Goal: Task Accomplishment & Management: Complete application form

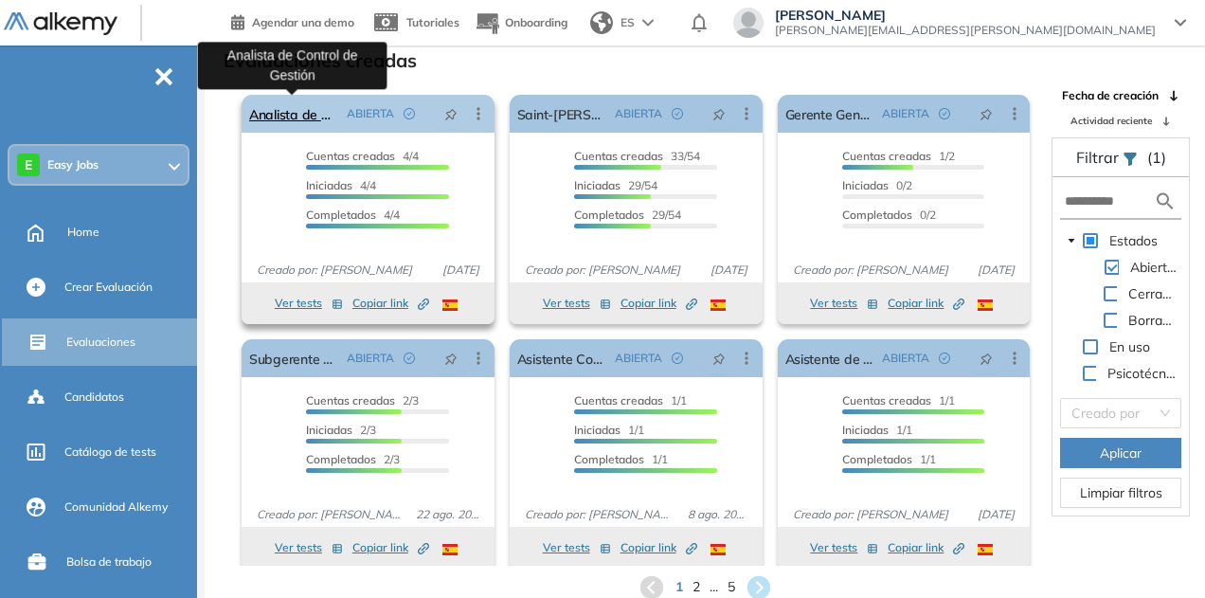
click at [320, 115] on link "Analista de Control de Gestión" at bounding box center [294, 114] width 90 height 38
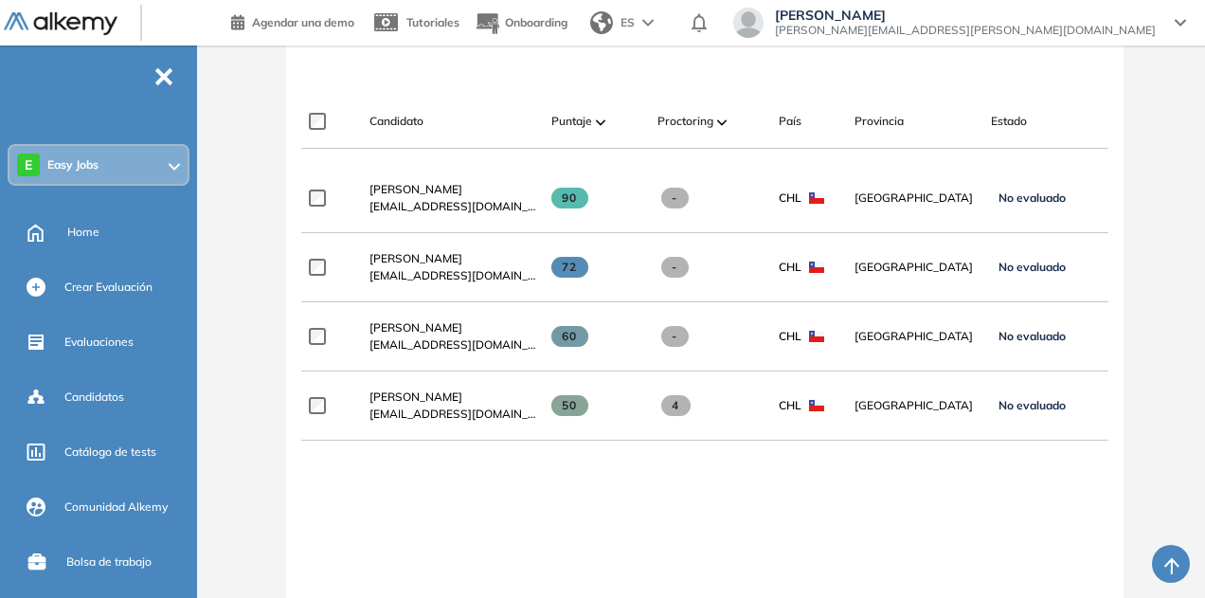
scroll to position [553, 0]
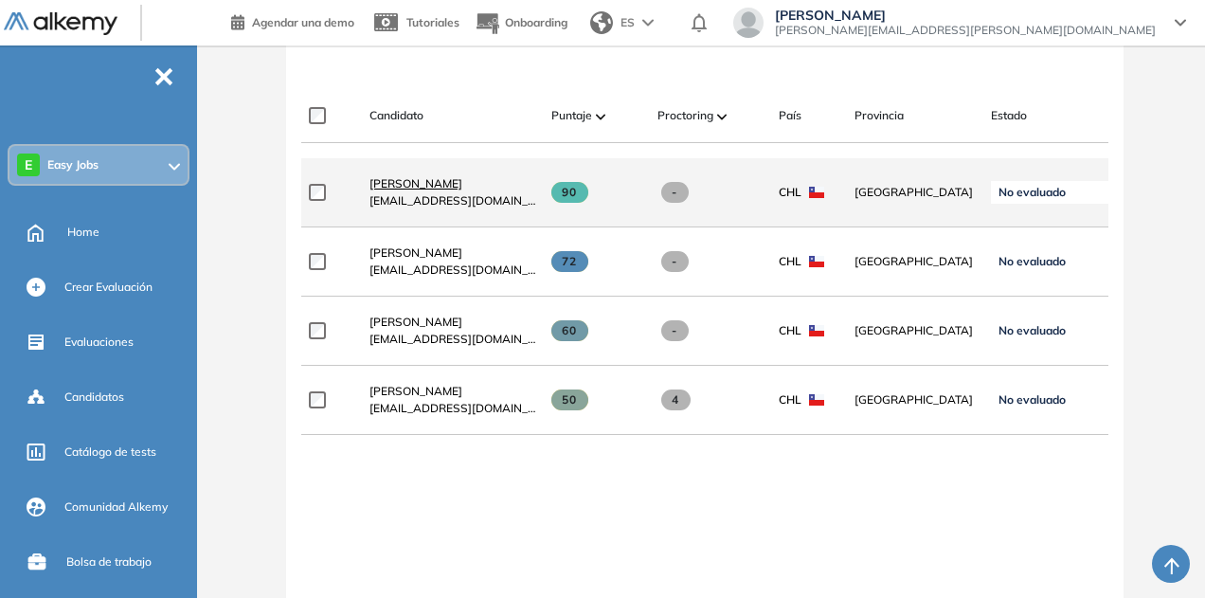
click at [408, 185] on span "[PERSON_NAME]" at bounding box center [416, 183] width 93 height 14
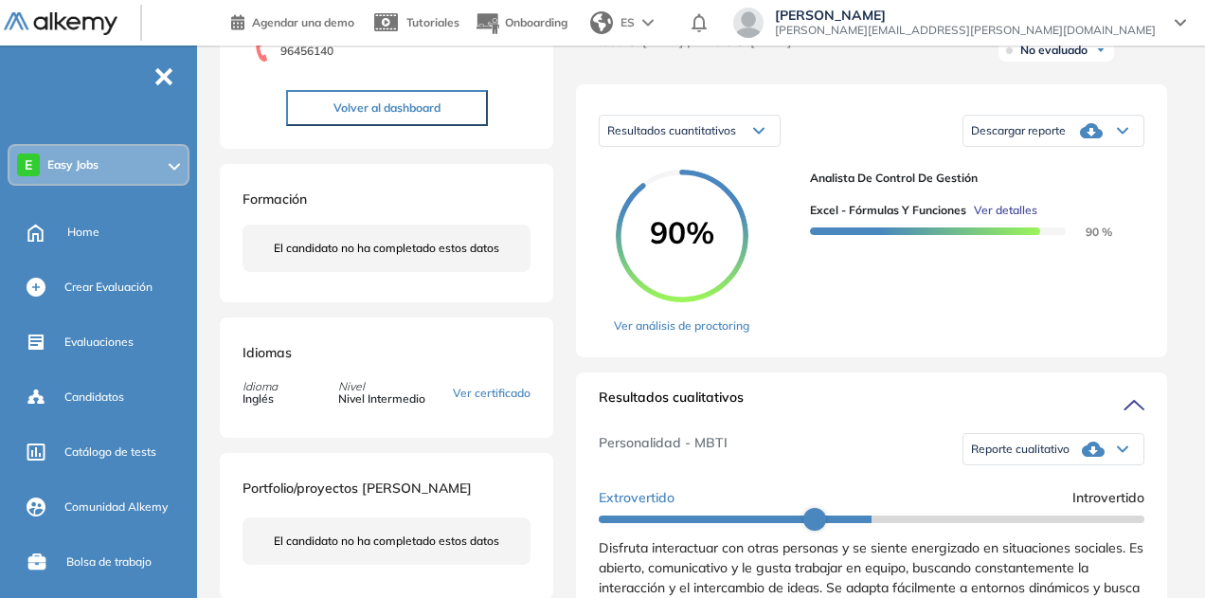
scroll to position [315, 0]
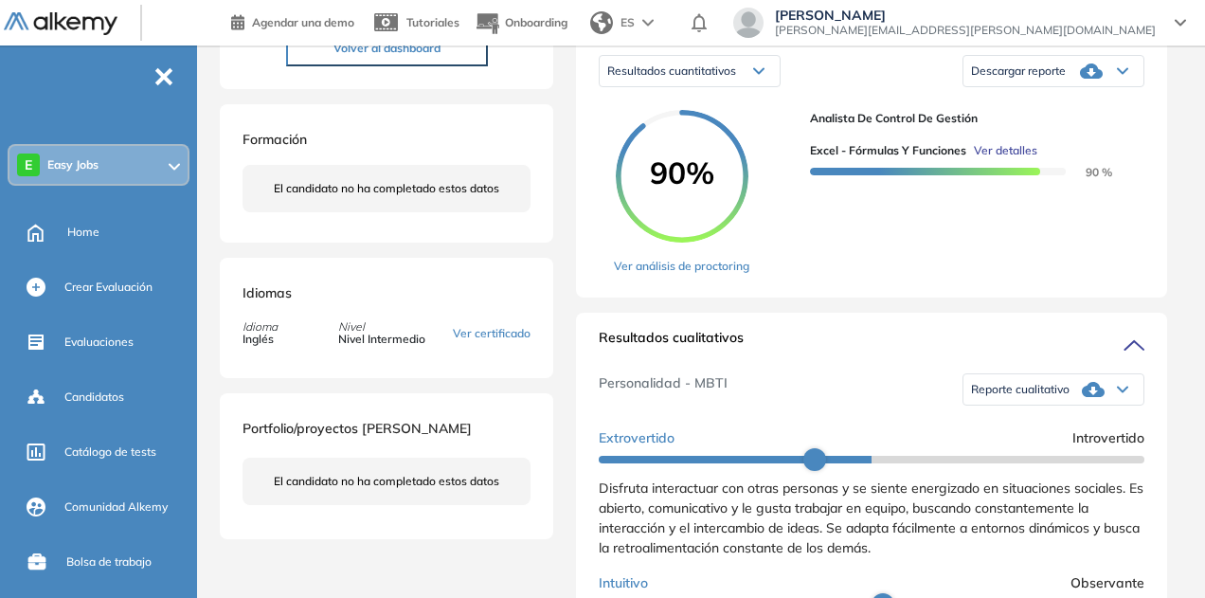
click at [1065, 405] on div "Reporte cualitativo" at bounding box center [1054, 390] width 180 height 38
click at [1016, 458] on li "Reporte sin Afinidad AI" at bounding box center [1028, 448] width 112 height 19
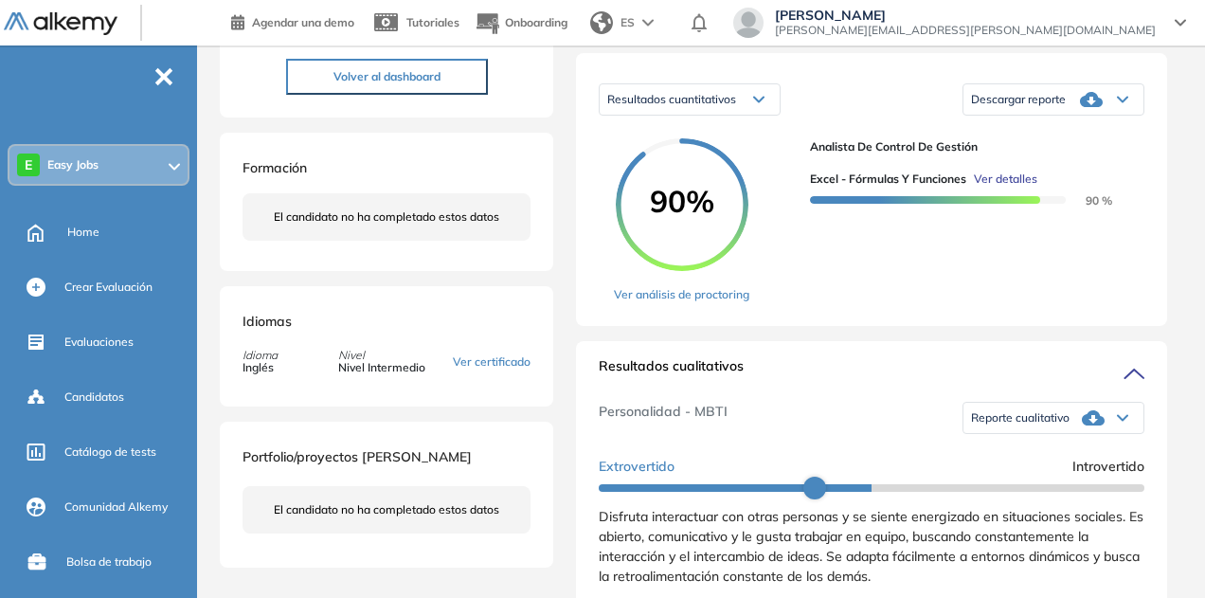
scroll to position [281, 0]
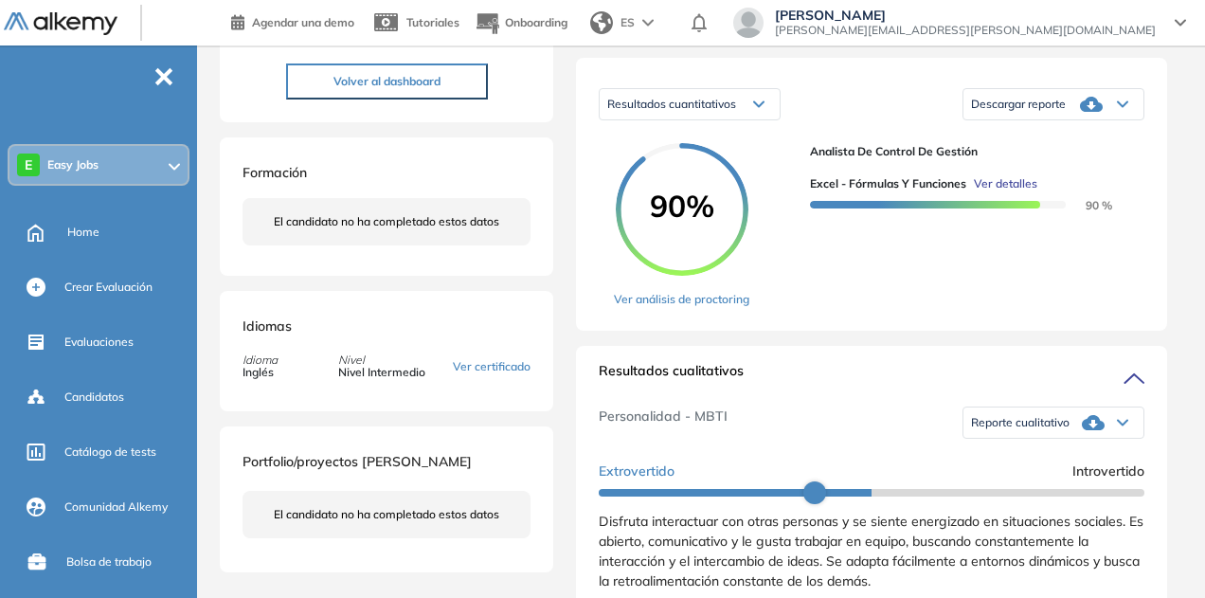
click at [1061, 112] on span "Descargar reporte" at bounding box center [1018, 104] width 95 height 15
click at [1056, 172] on li "Descargar informe resumido" at bounding box center [1042, 163] width 141 height 19
click at [1192, 171] on div "Duración : 00:00:00 Cantidad de preguntas: Correcta Parcialmente correcta Incor…" at bounding box center [704, 599] width 985 height 1595
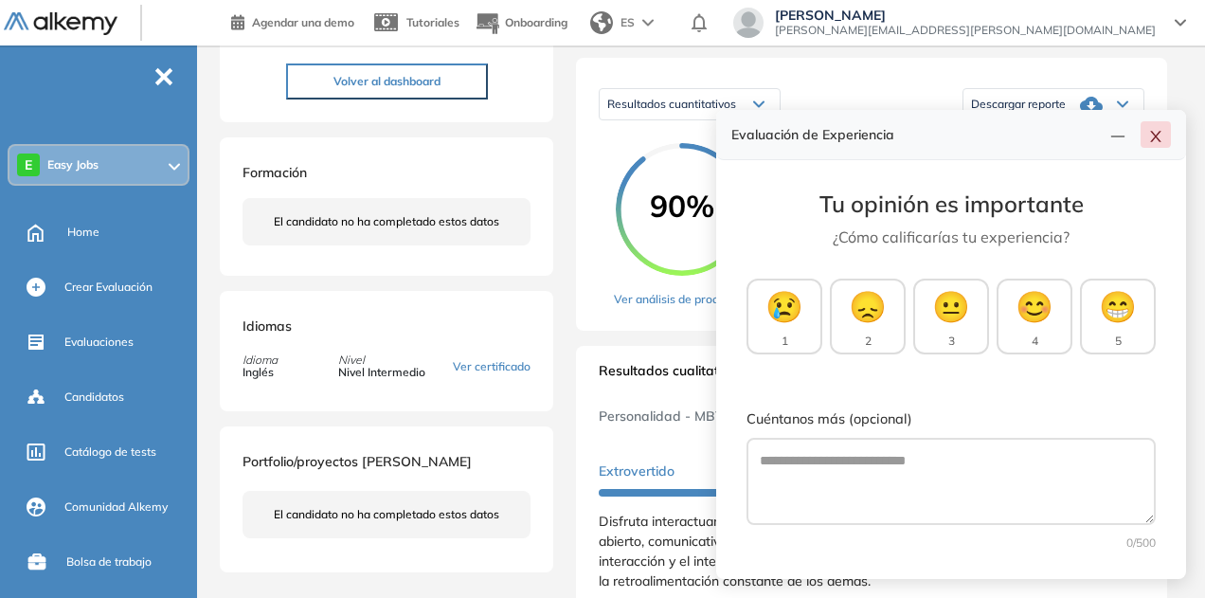
click at [1163, 137] on icon "close" at bounding box center [1155, 136] width 15 height 15
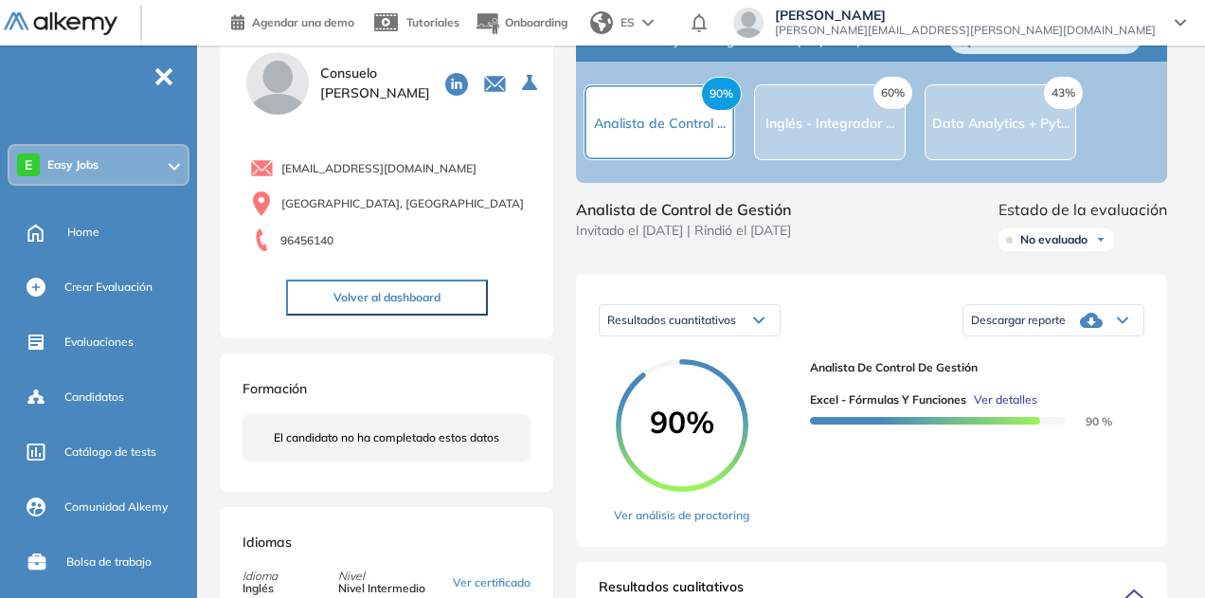
scroll to position [0, 0]
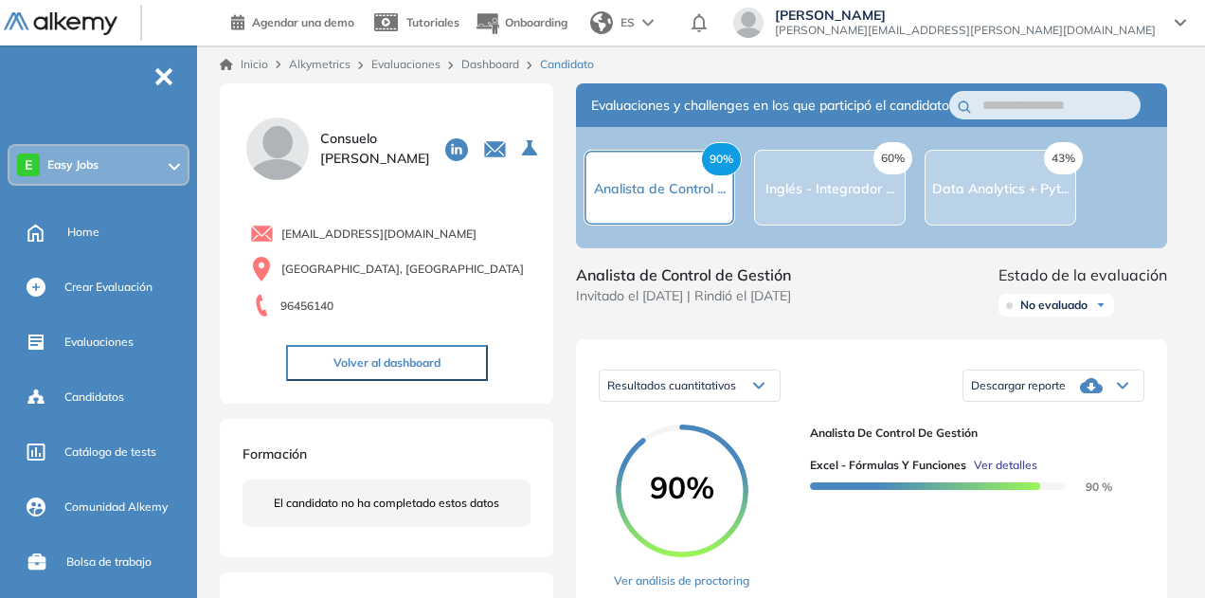
click at [485, 58] on link "Dashboard" at bounding box center [490, 64] width 58 height 14
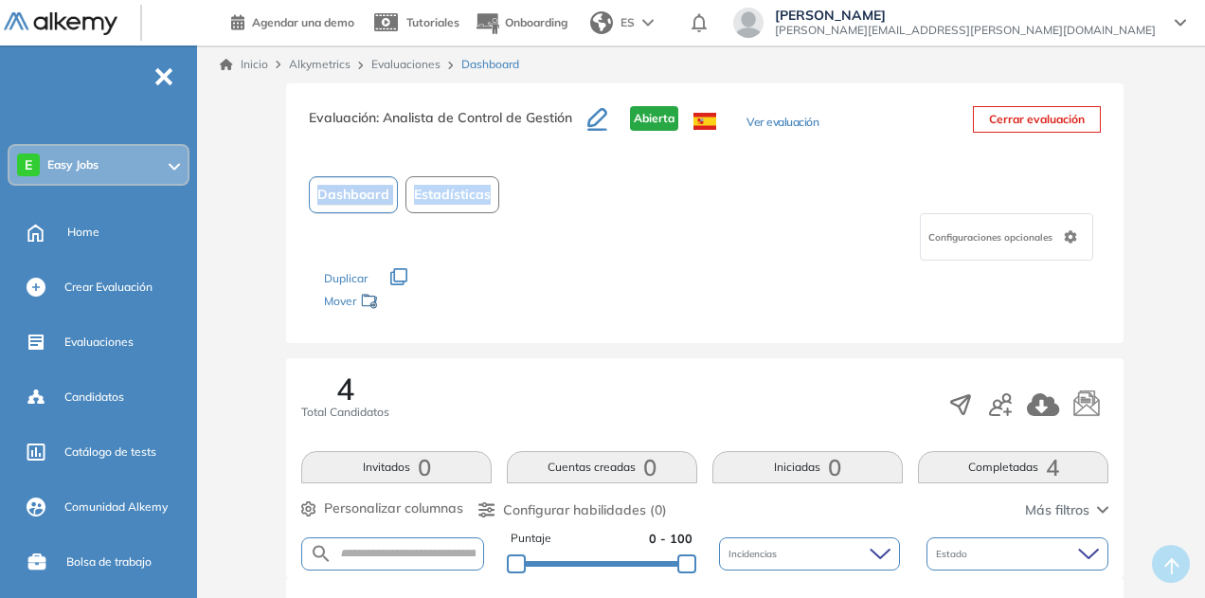
drag, startPoint x: 1154, startPoint y: 210, endPoint x: 1210, endPoint y: 130, distance: 98.0
click at [1204, 130] on html "Perfil Todos los espacios E Easy Jobs Home Alkymetrics Crear evaluacion con AI …" at bounding box center [602, 299] width 1205 height 598
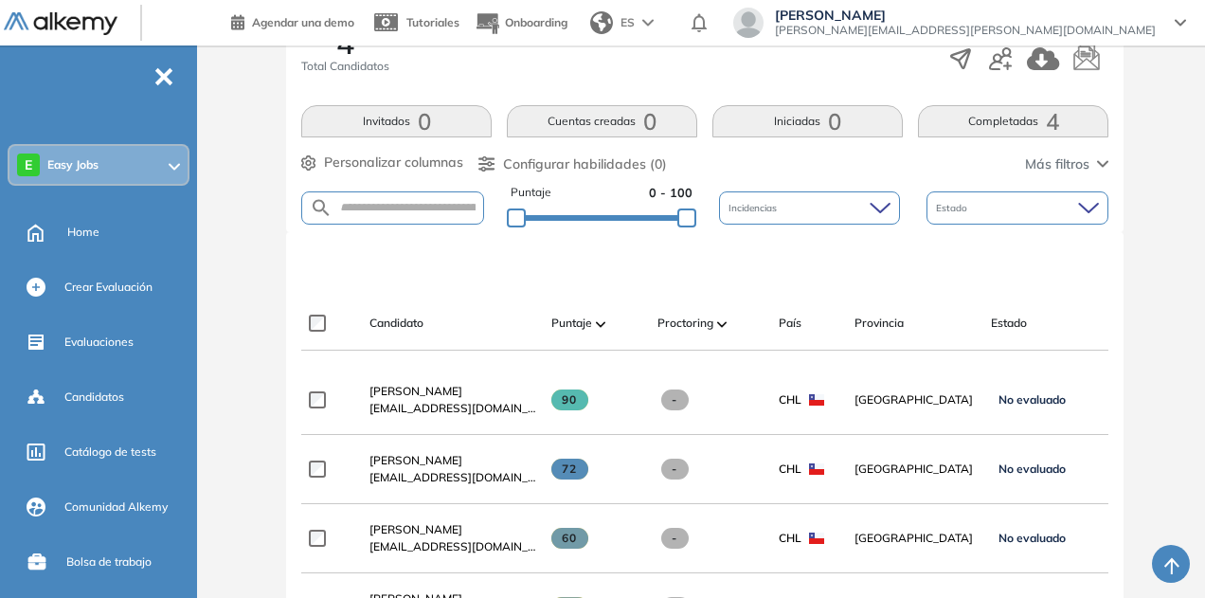
scroll to position [402, 0]
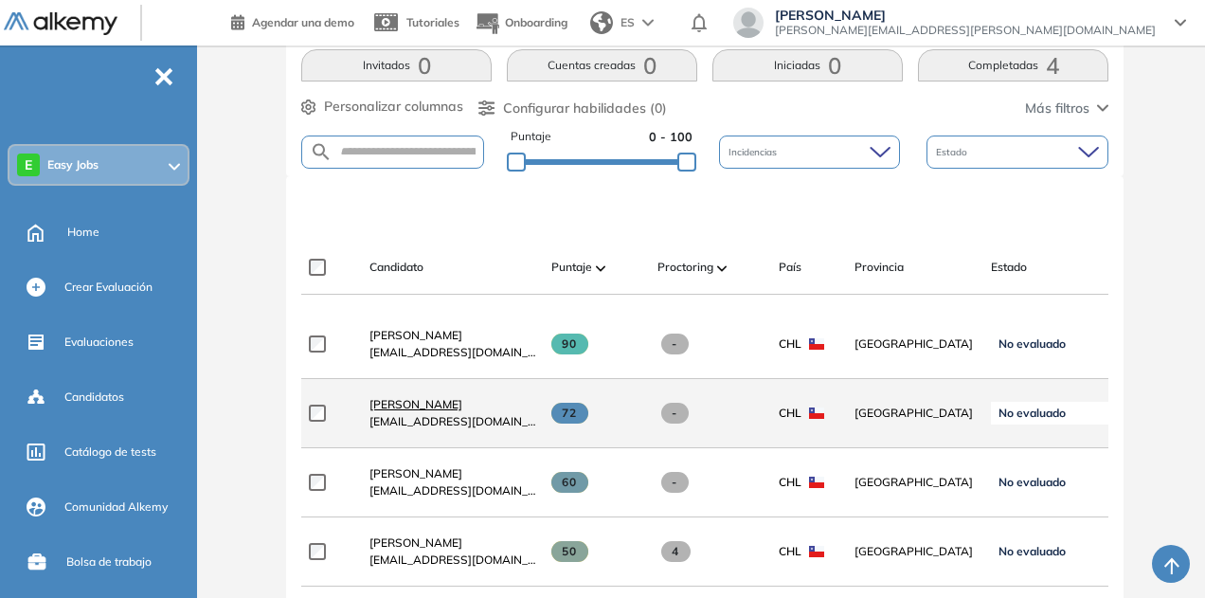
click at [462, 405] on span "[PERSON_NAME]" at bounding box center [416, 404] width 93 height 14
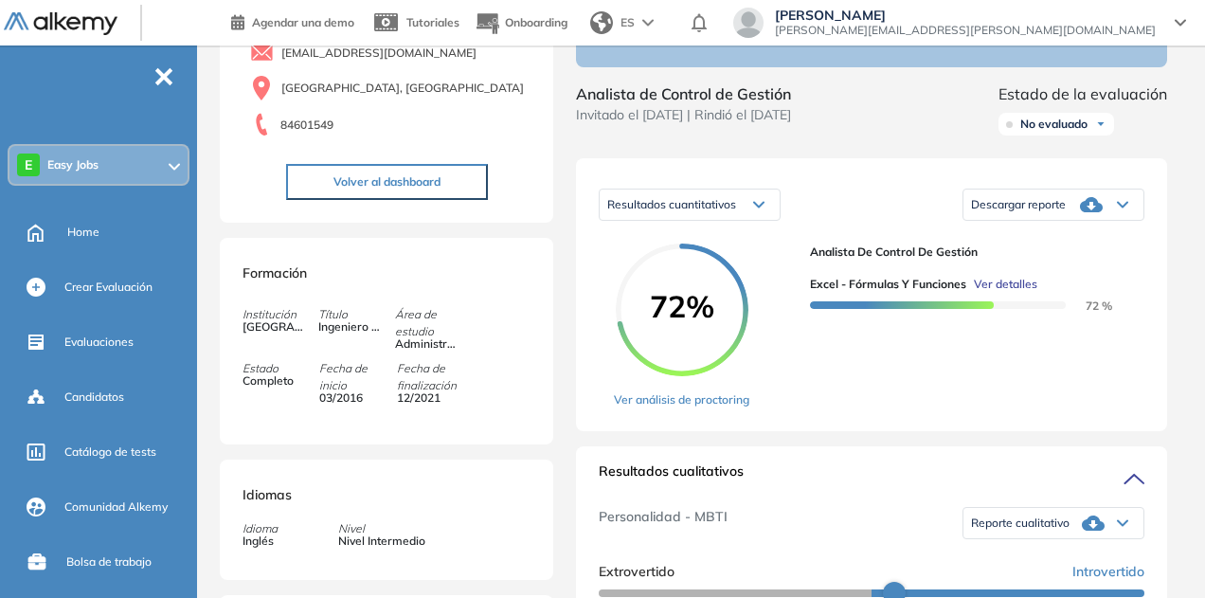
scroll to position [209, 0]
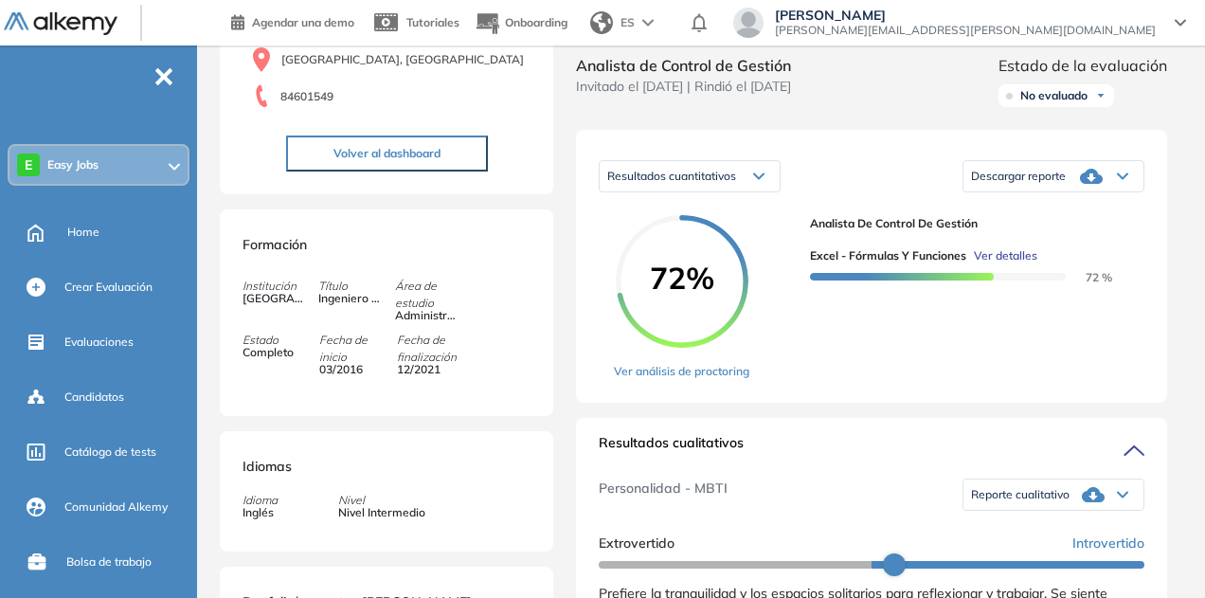
click at [1069, 189] on div "Descargar reporte" at bounding box center [1054, 176] width 180 height 38
click at [1064, 244] on li "Descargar informe resumido" at bounding box center [1042, 235] width 141 height 19
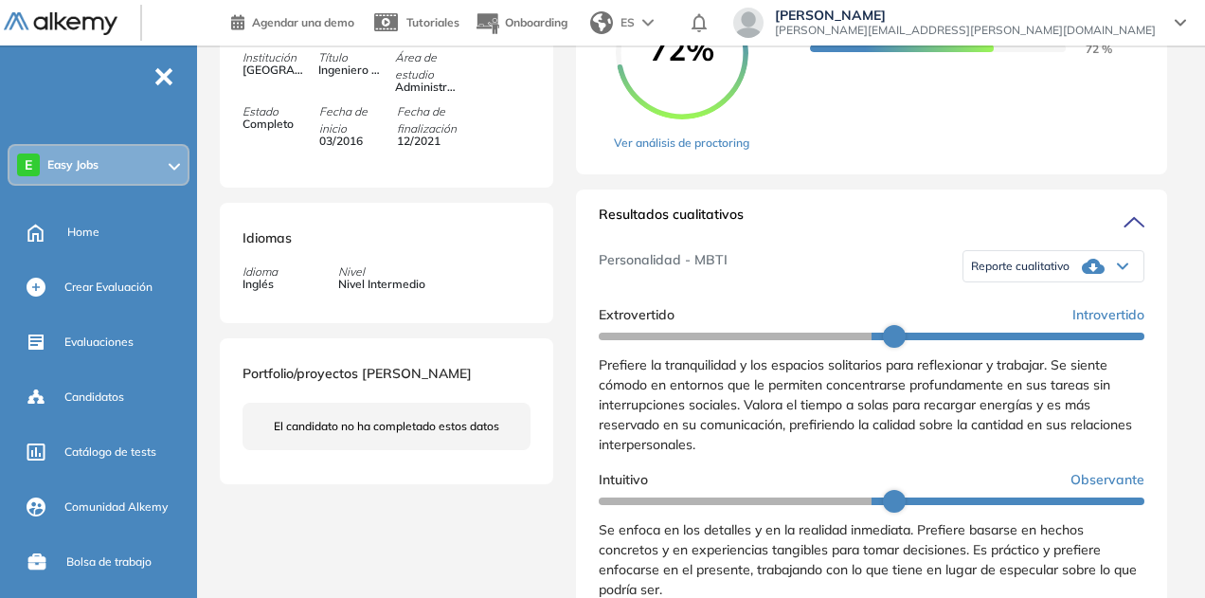
scroll to position [439, 0]
click at [1054, 273] on span "Reporte cualitativo" at bounding box center [1020, 265] width 99 height 15
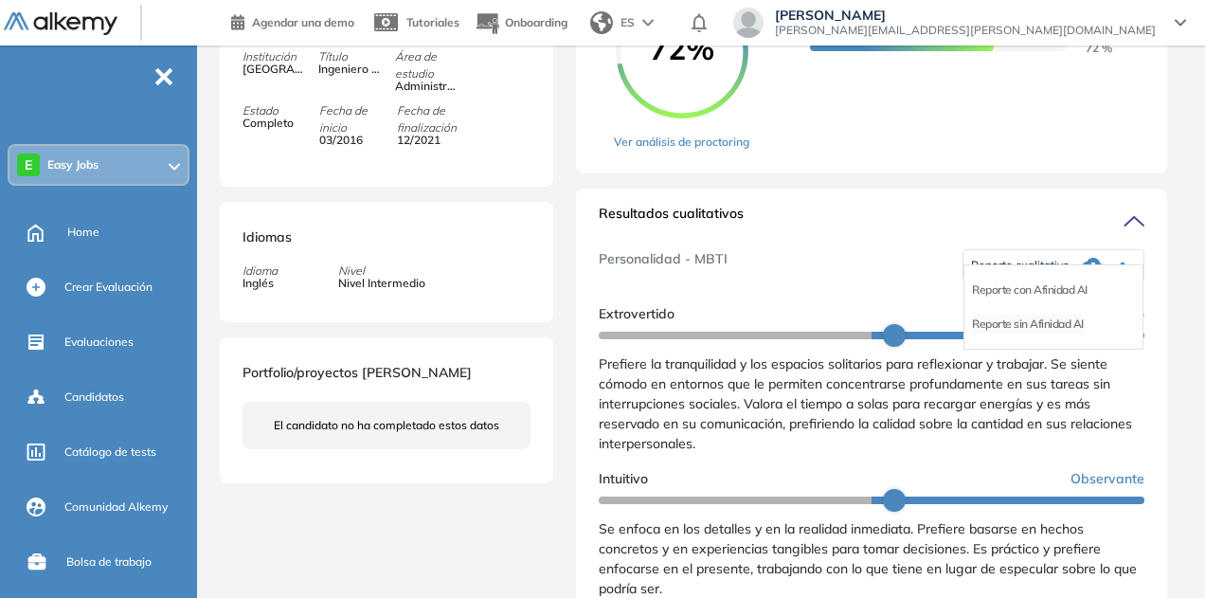
click at [1050, 334] on li "Reporte sin Afinidad AI" at bounding box center [1028, 324] width 112 height 19
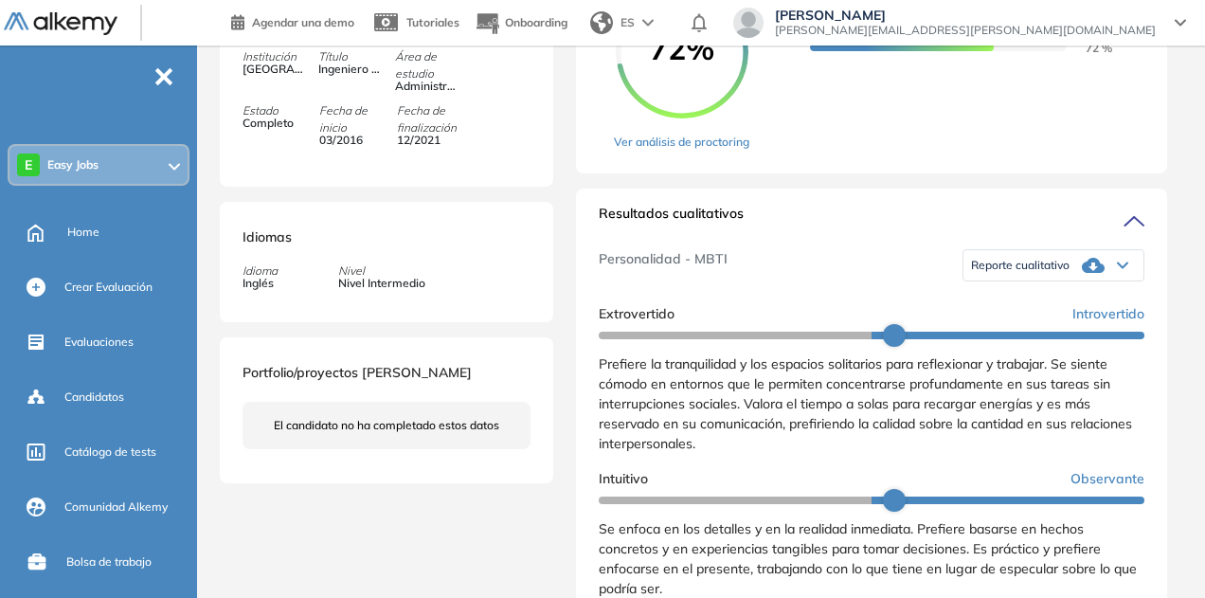
scroll to position [0, 0]
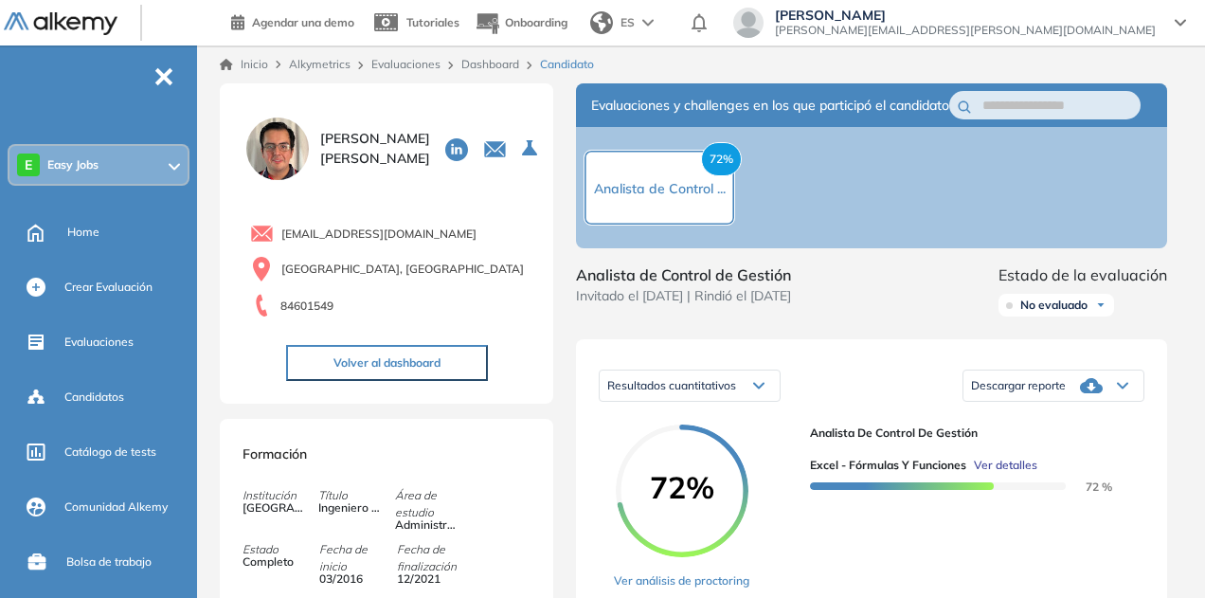
click at [489, 64] on link "Dashboard" at bounding box center [490, 64] width 58 height 14
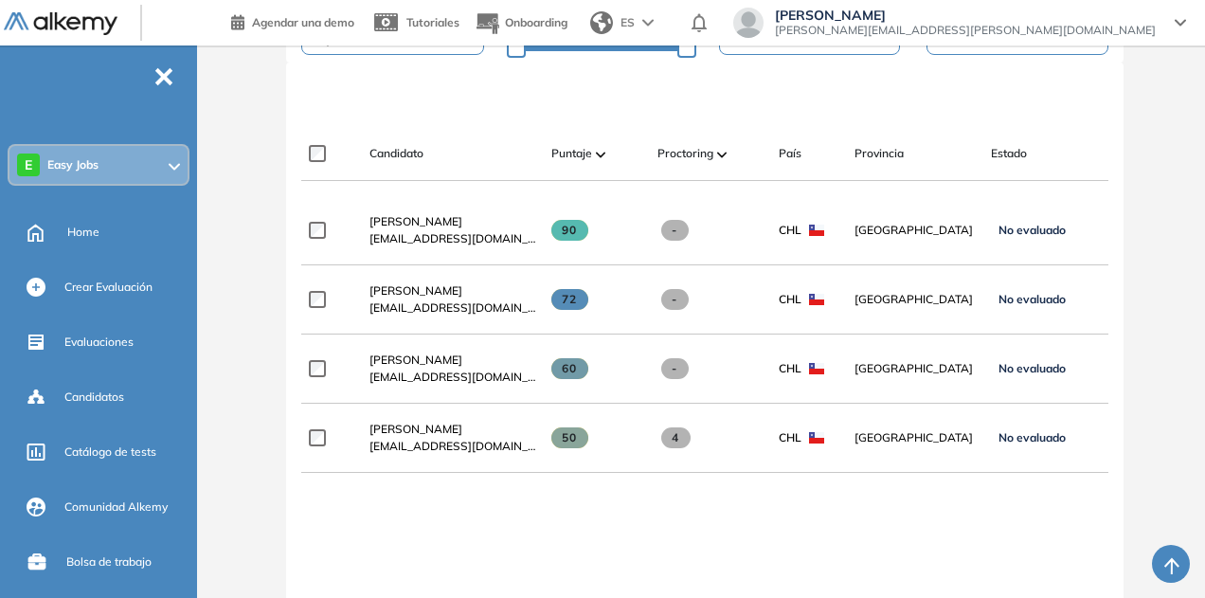
scroll to position [527, 0]
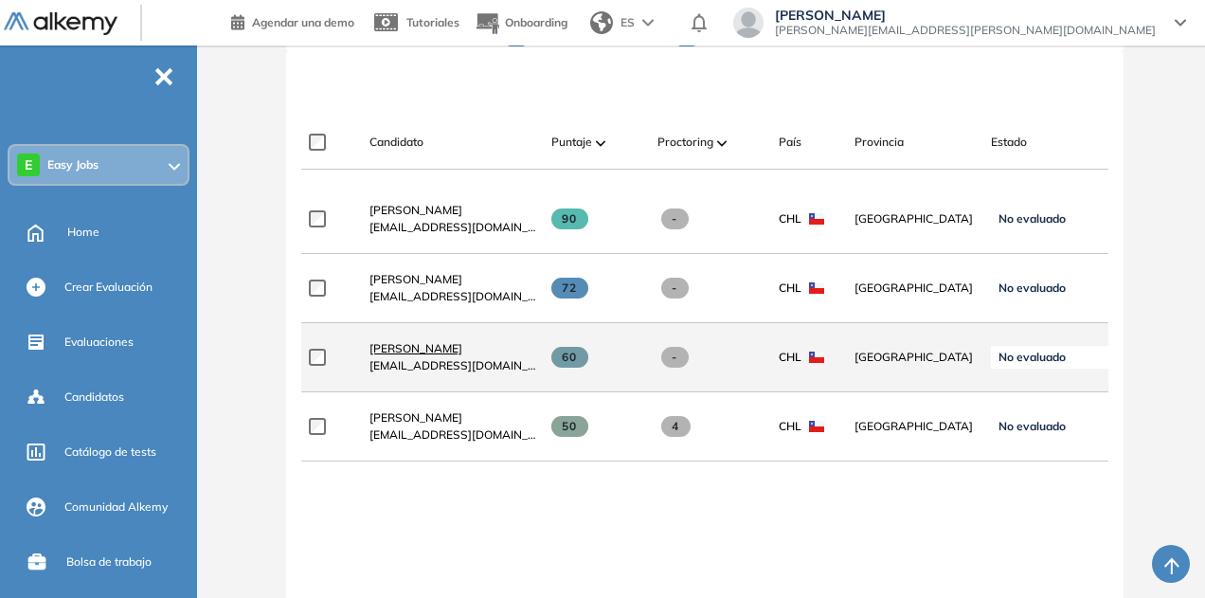
click at [462, 350] on span "[PERSON_NAME]" at bounding box center [416, 348] width 93 height 14
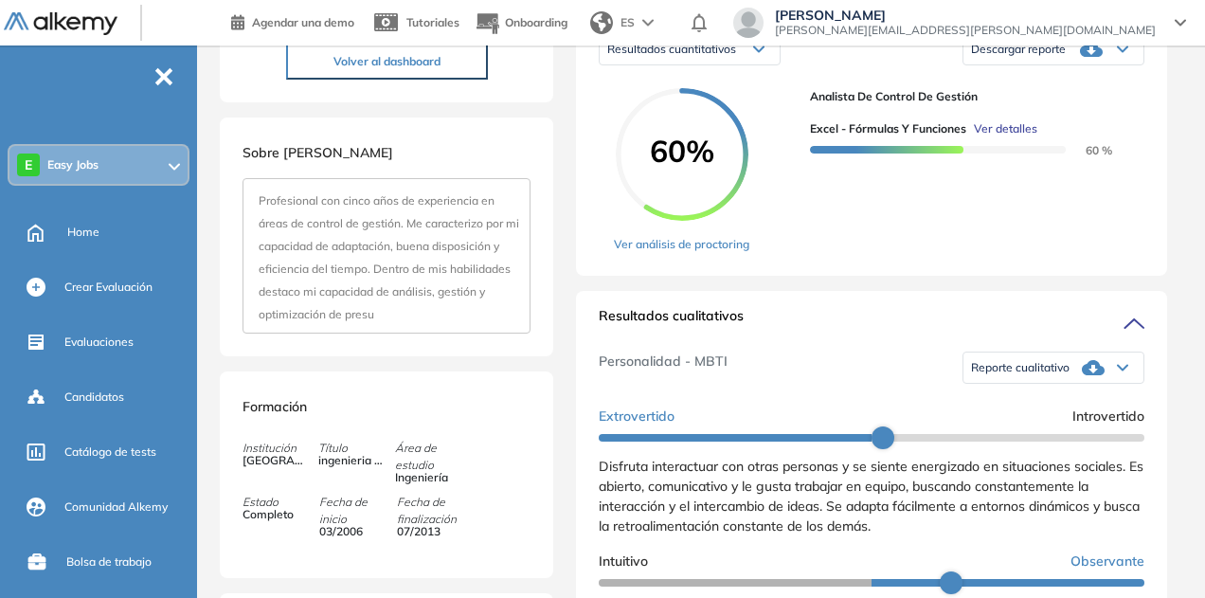
scroll to position [322, 0]
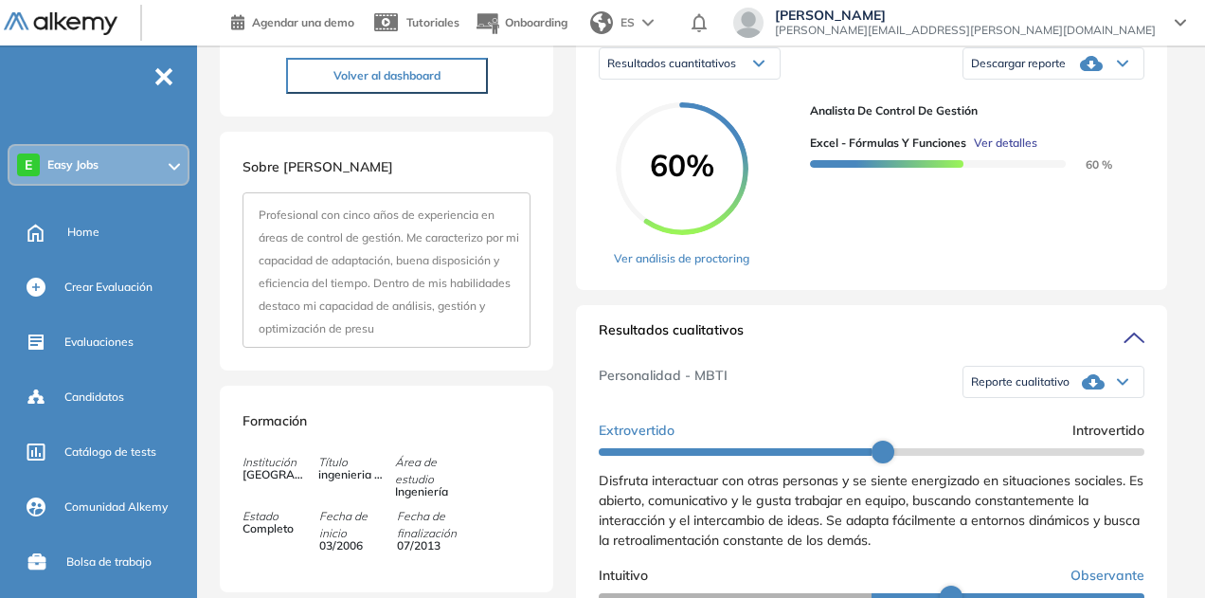
click at [1073, 82] on div "Descargar reporte" at bounding box center [1054, 64] width 180 height 38
click at [1064, 132] on li "Descargar informe resumido" at bounding box center [1042, 122] width 141 height 19
click at [1038, 389] on span "Reporte cualitativo" at bounding box center [1020, 381] width 99 height 15
click at [1039, 450] on li "Reporte sin Afinidad AI" at bounding box center [1028, 440] width 112 height 19
click at [1194, 208] on div "Duración : 00:00:00 Cantidad de preguntas: Correcta Parcialmente correcta Incor…" at bounding box center [704, 558] width 985 height 1595
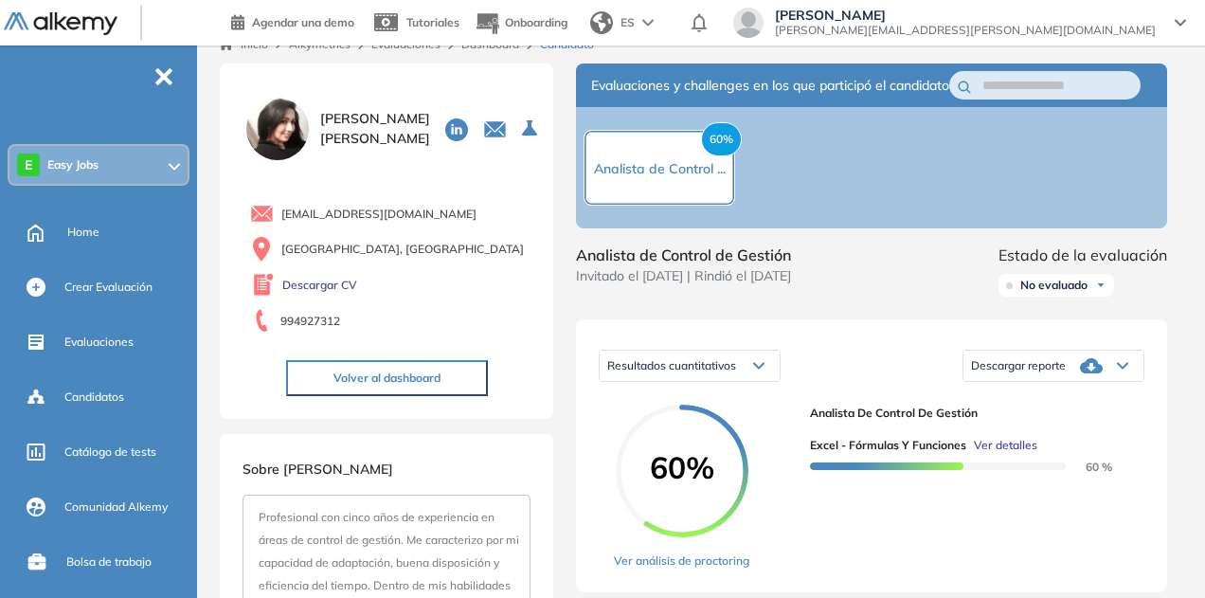
scroll to position [0, 0]
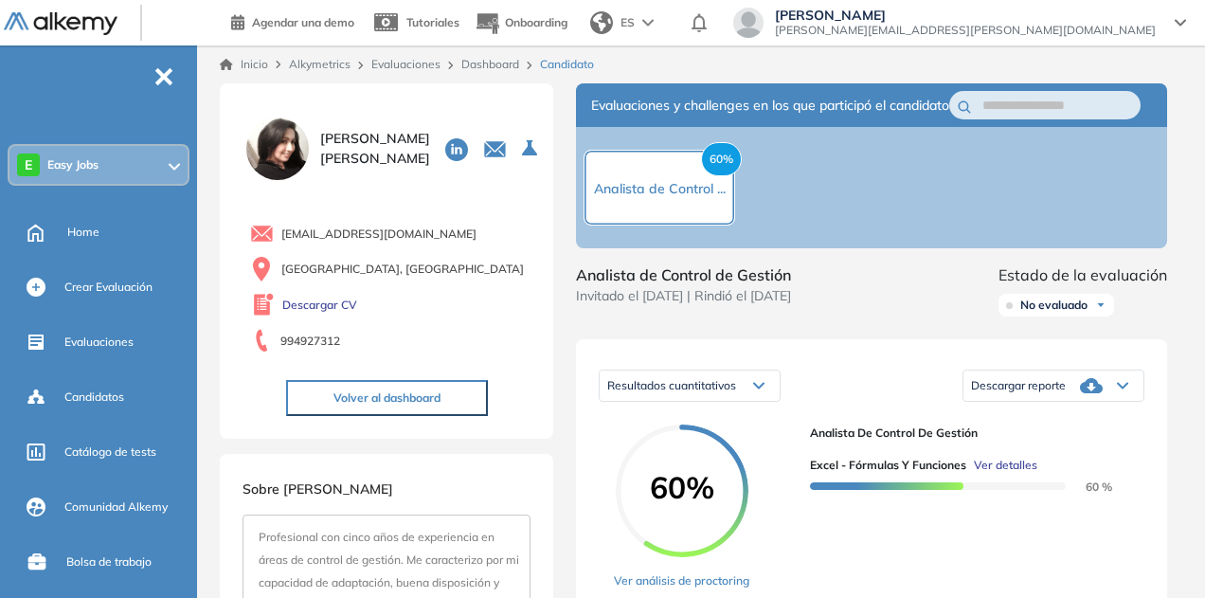
click at [483, 64] on link "Dashboard" at bounding box center [490, 64] width 58 height 14
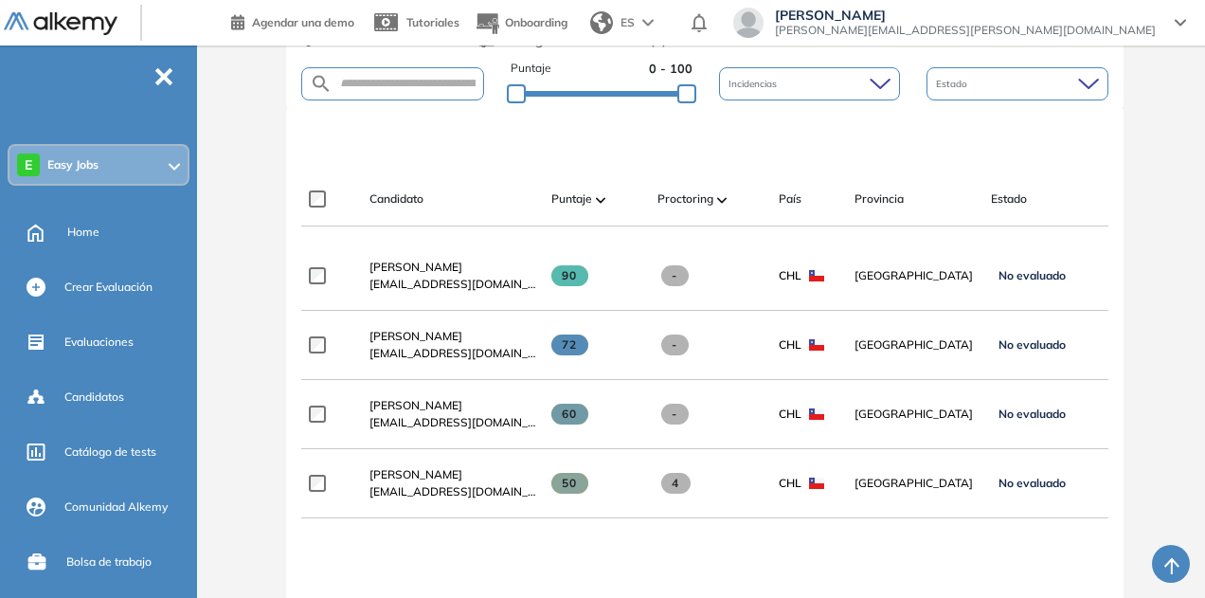
scroll to position [488, 0]
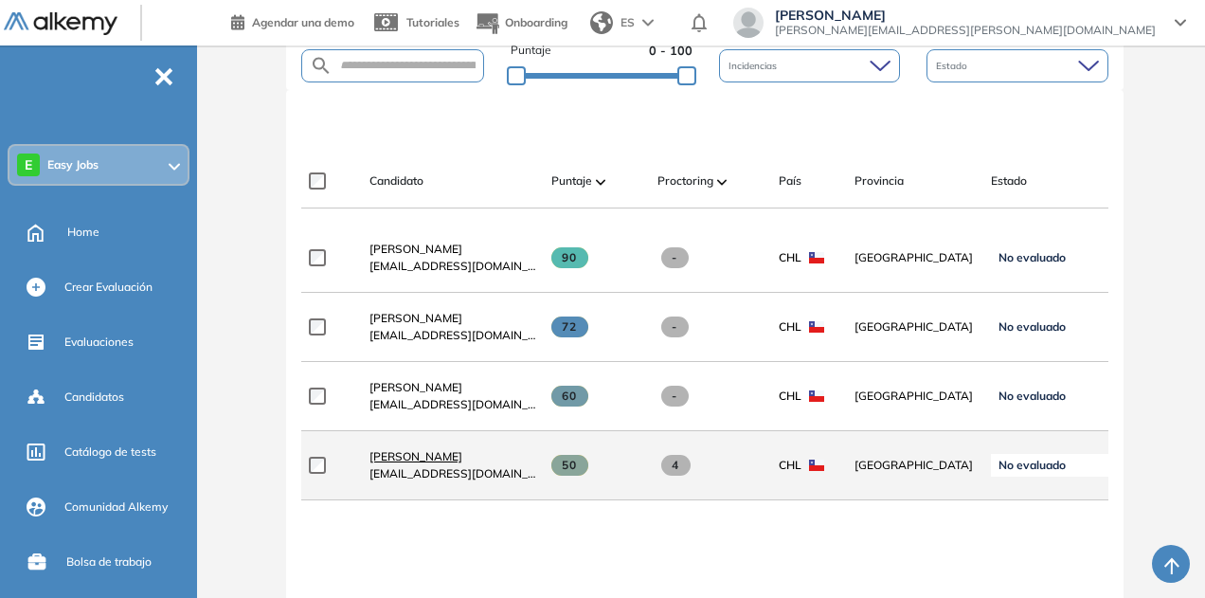
click at [421, 461] on span "[PERSON_NAME]" at bounding box center [416, 456] width 93 height 14
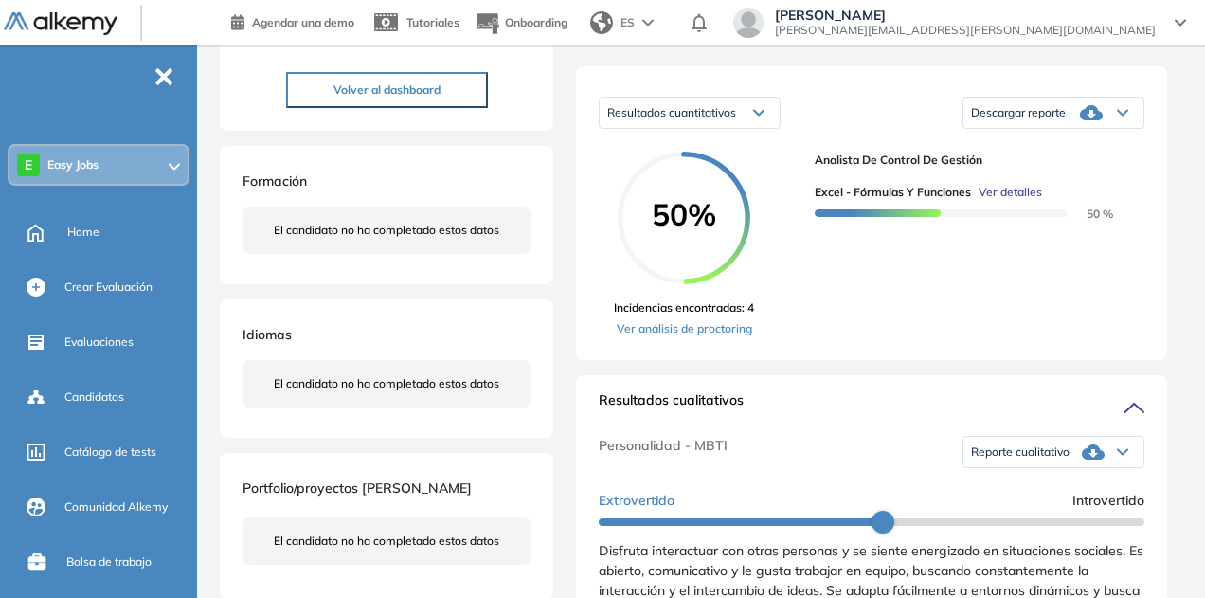
scroll to position [269, 0]
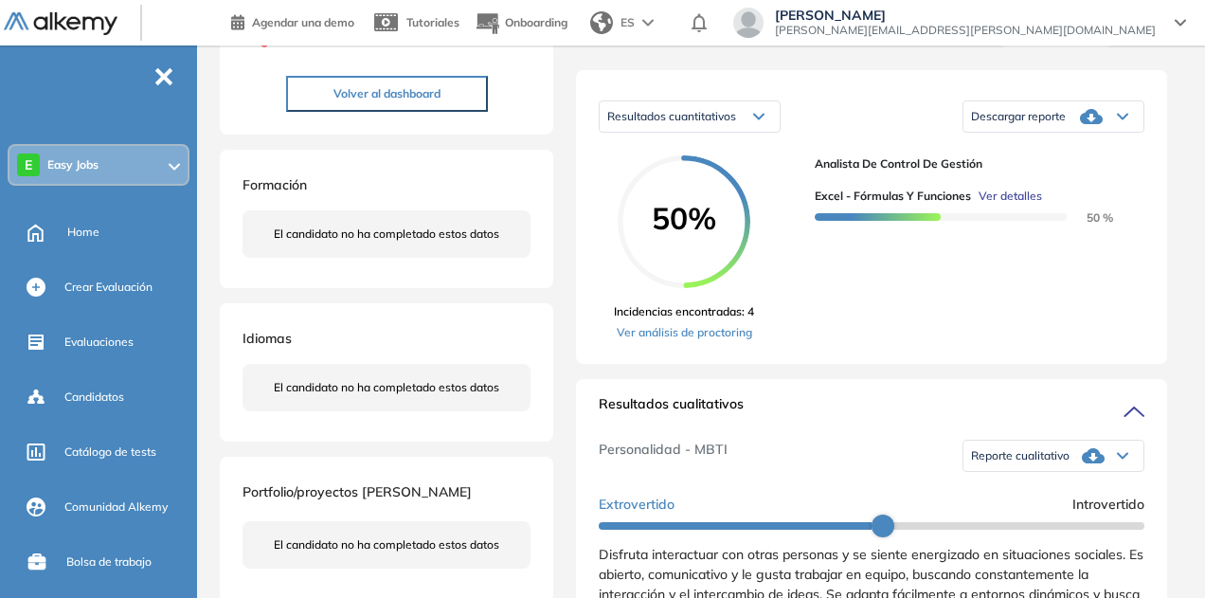
click at [1049, 124] on span "Descargar reporte" at bounding box center [1018, 116] width 95 height 15
click at [1054, 185] on li "Descargar informe resumido" at bounding box center [1042, 175] width 141 height 19
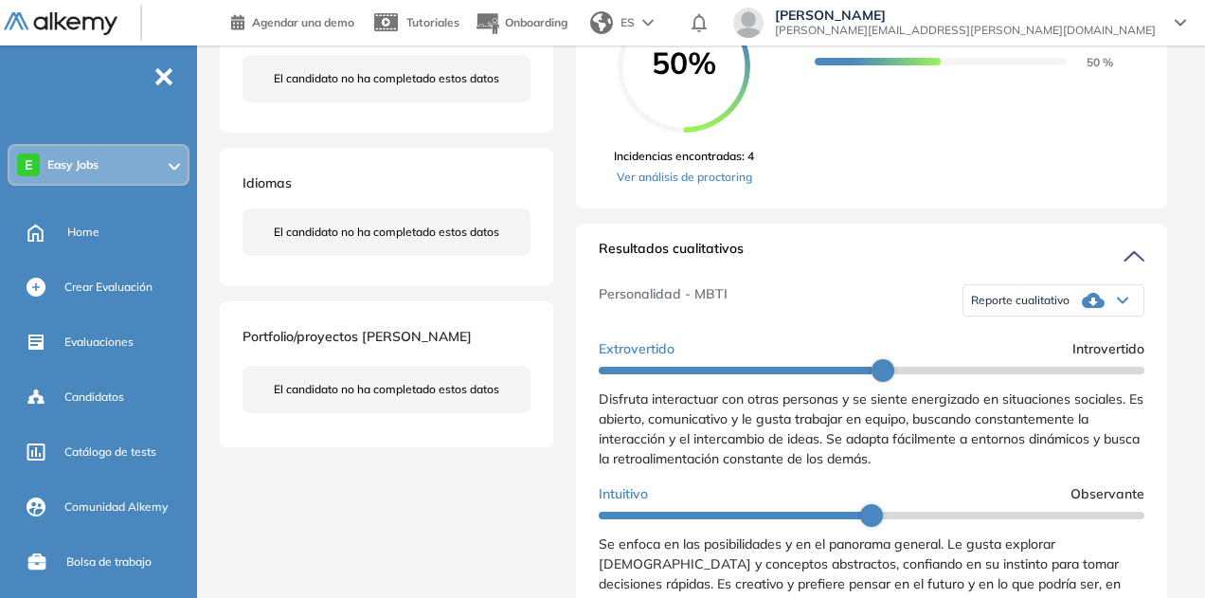
scroll to position [443, 0]
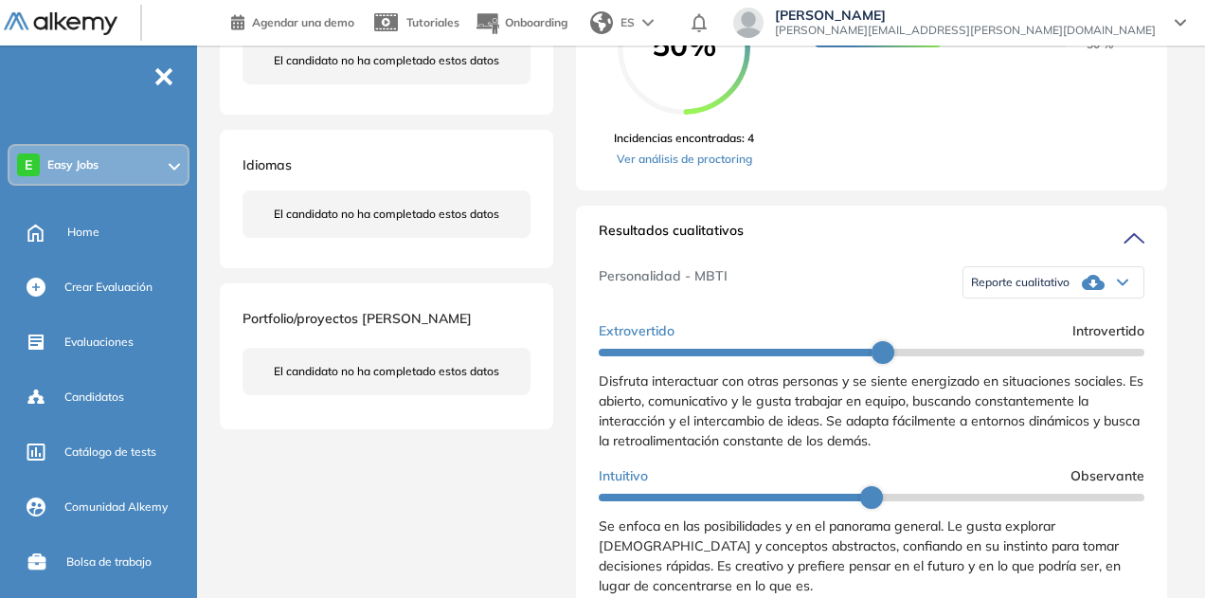
click at [1067, 297] on div "Reporte cualitativo" at bounding box center [1054, 282] width 180 height 38
click at [1046, 351] on li "Reporte sin Afinidad AI" at bounding box center [1028, 341] width 112 height 19
click at [123, 300] on div "Crear Evaluación" at bounding box center [128, 287] width 129 height 32
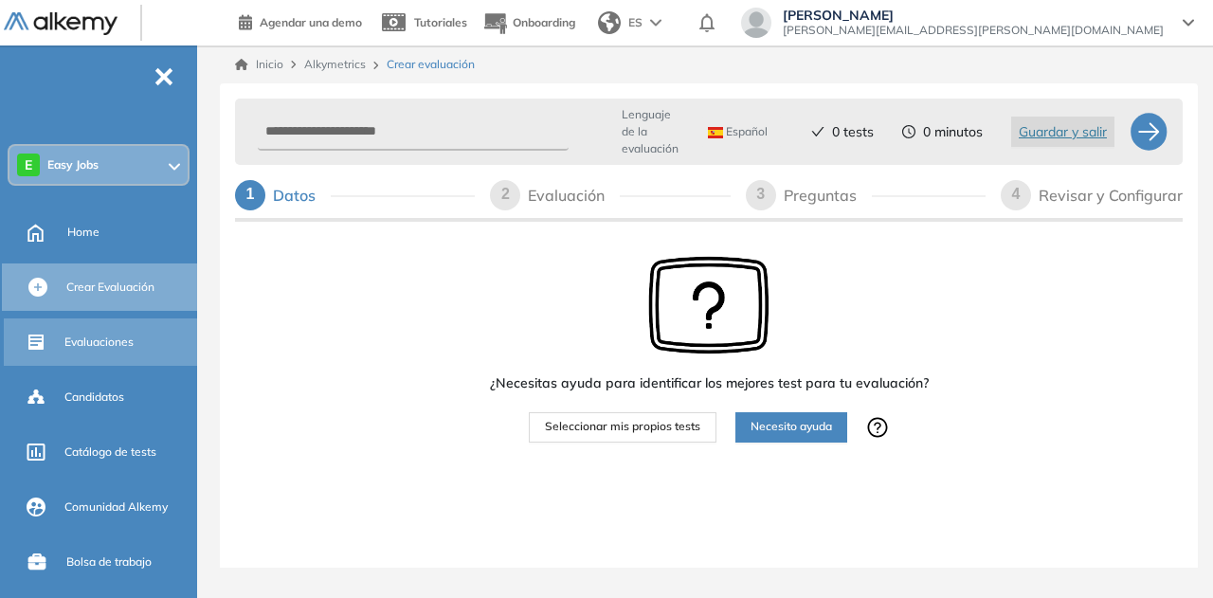
click at [112, 352] on div "Evaluaciones" at bounding box center [128, 342] width 129 height 32
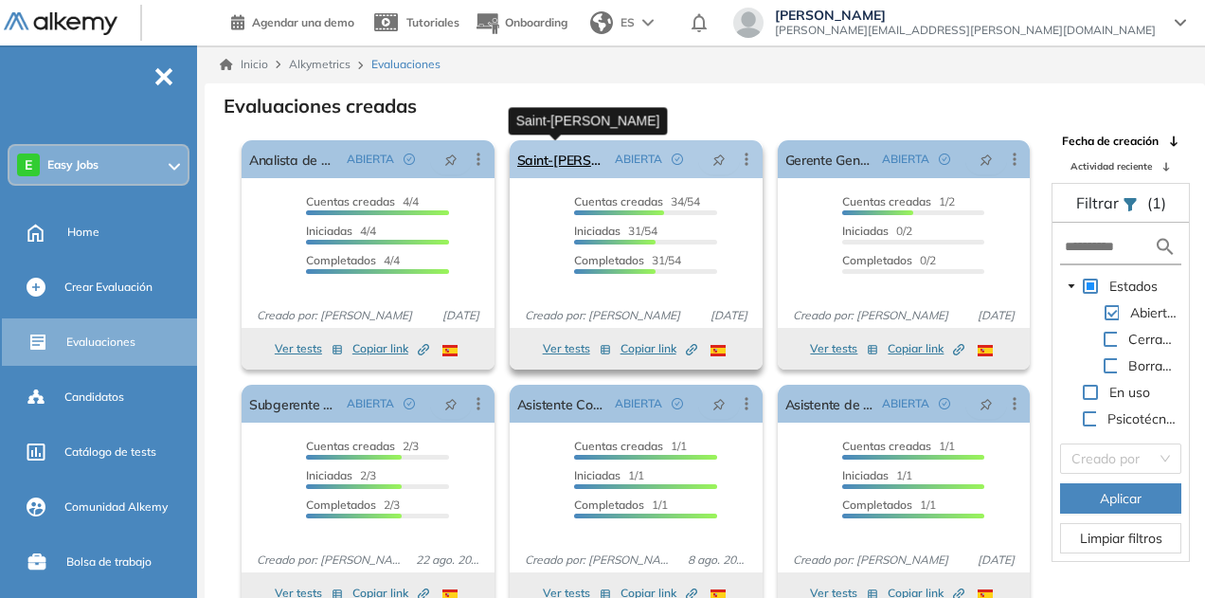
click at [584, 162] on link "Saint-[PERSON_NAME]" at bounding box center [562, 159] width 90 height 38
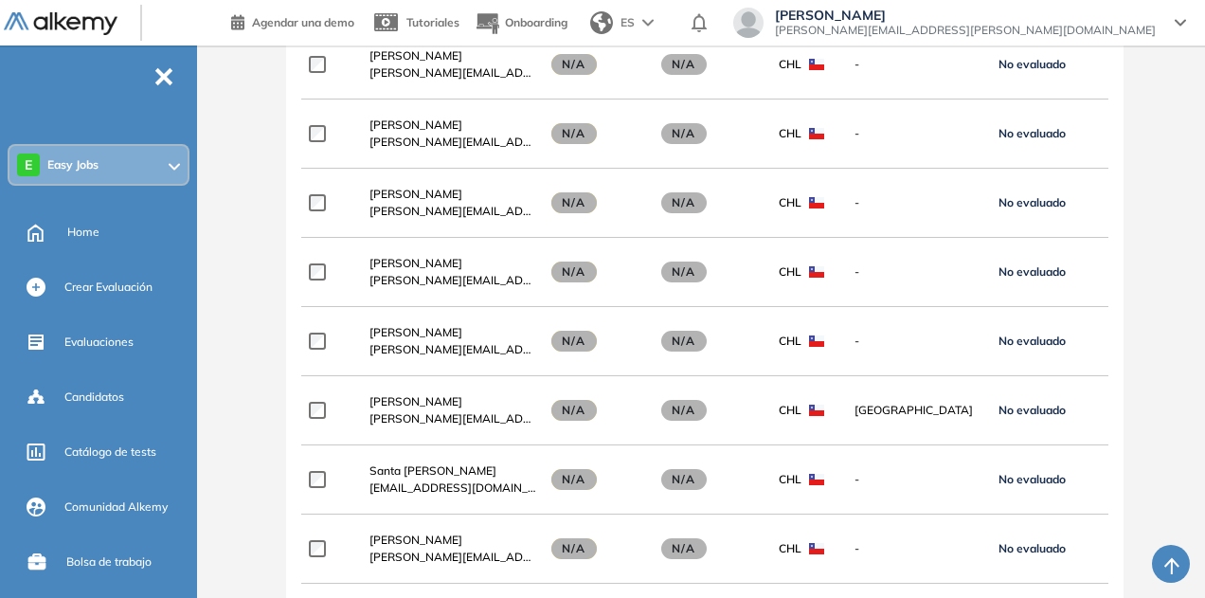
scroll to position [227, 0]
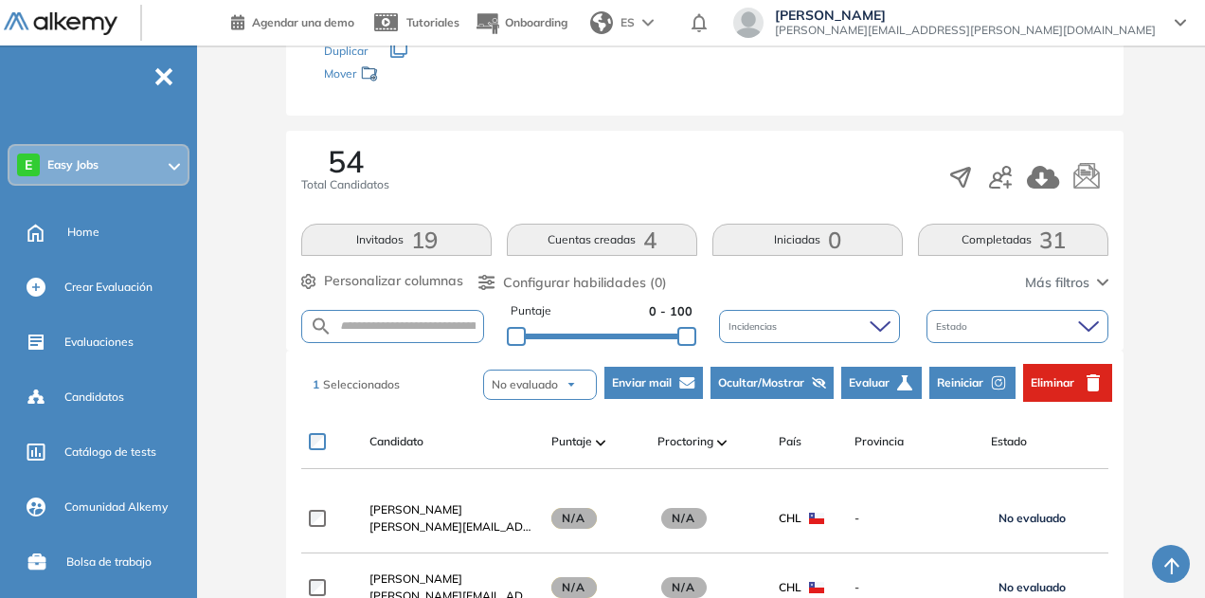
click at [1057, 375] on span "Eliminar" at bounding box center [1053, 382] width 44 height 17
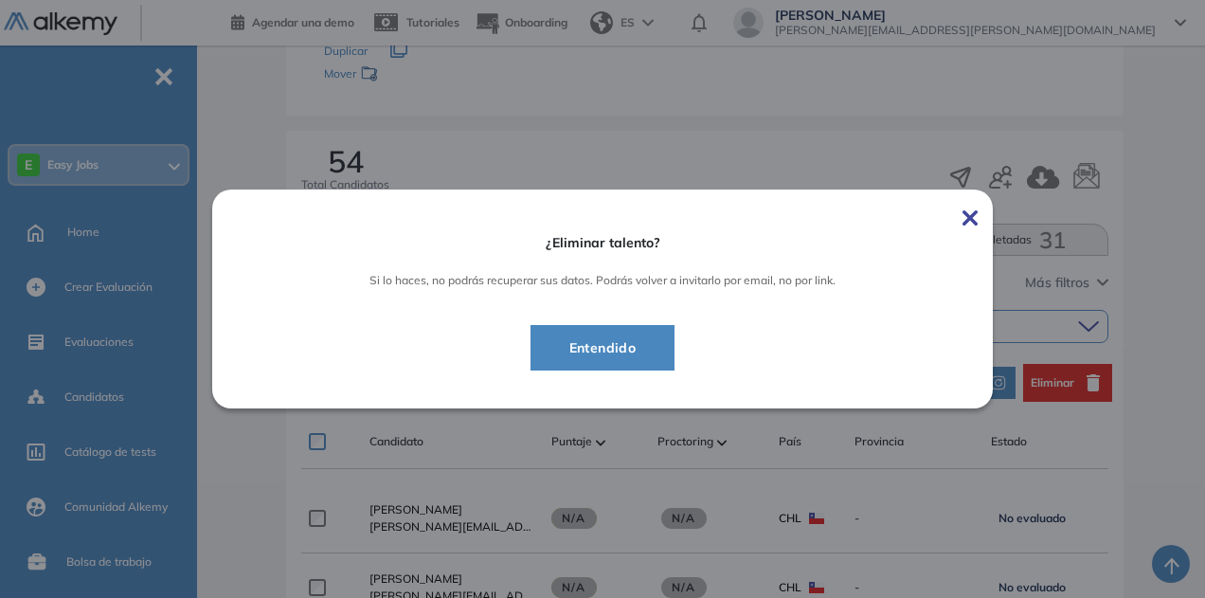
click at [605, 340] on span "Entendido" at bounding box center [603, 347] width 98 height 23
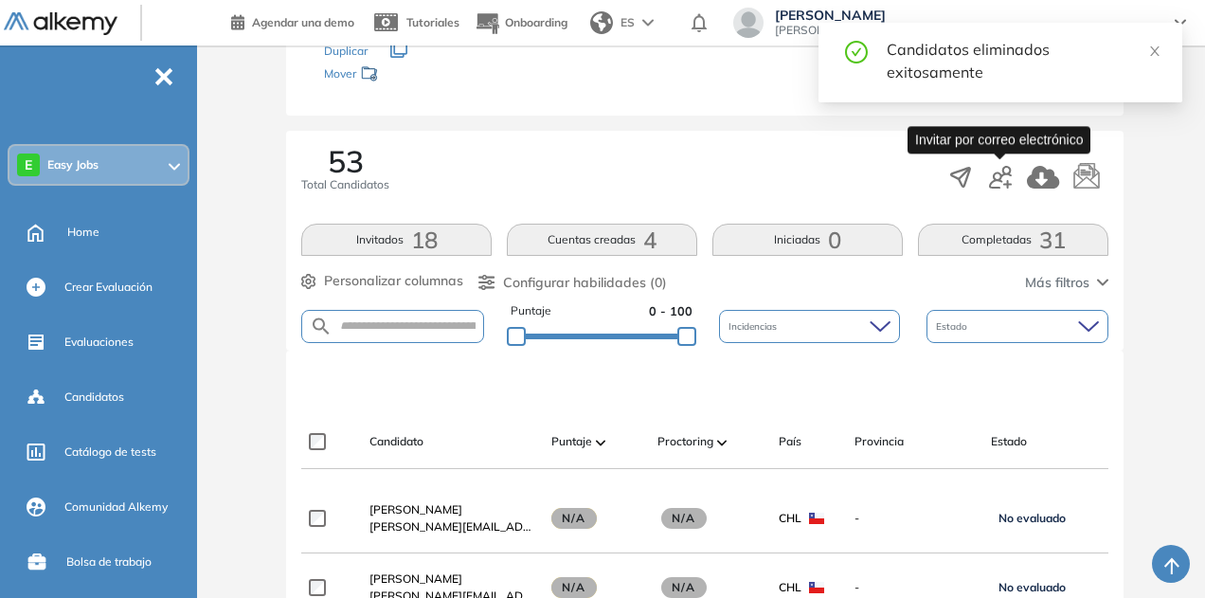
click at [1009, 187] on icon "button" at bounding box center [1000, 177] width 23 height 23
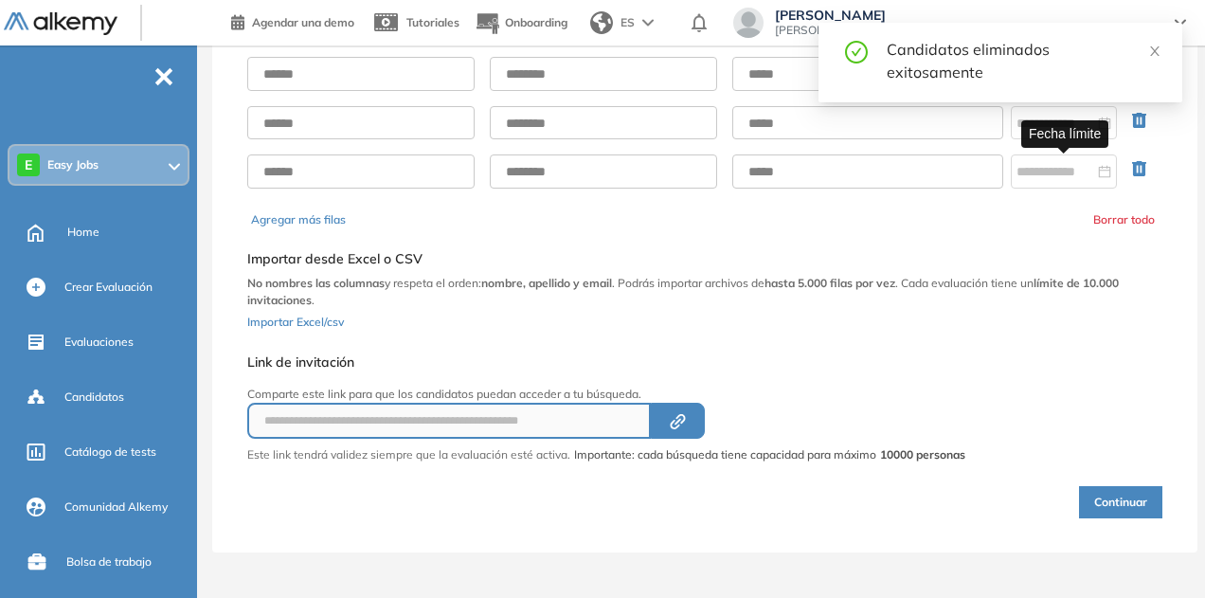
scroll to position [133, 0]
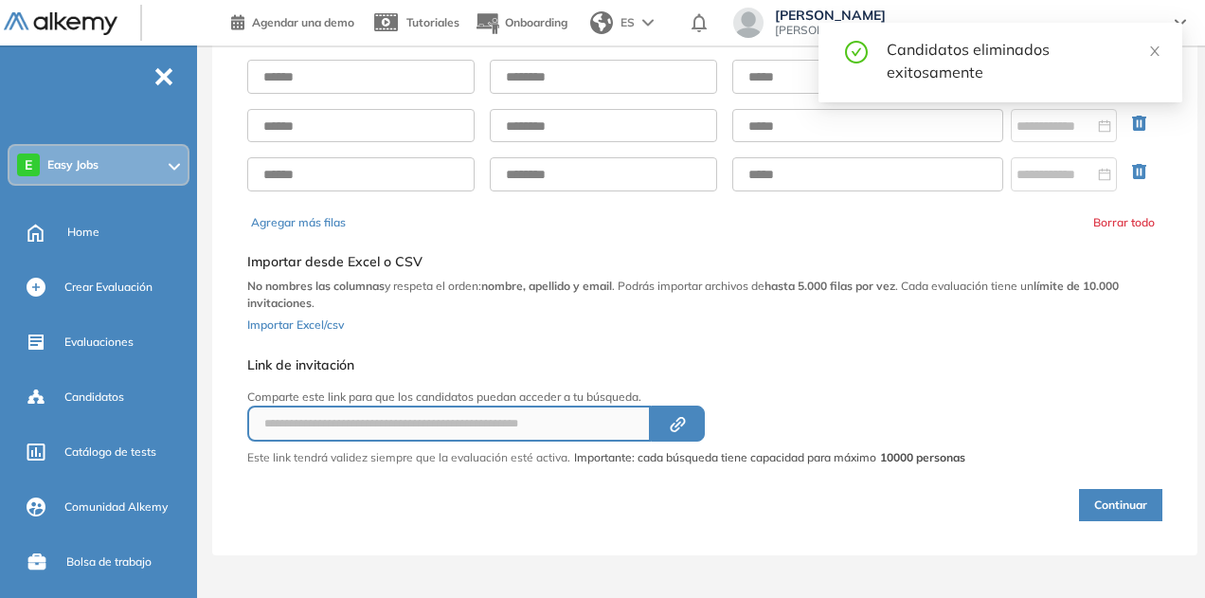
click at [436, 71] on input "text" at bounding box center [360, 77] width 227 height 34
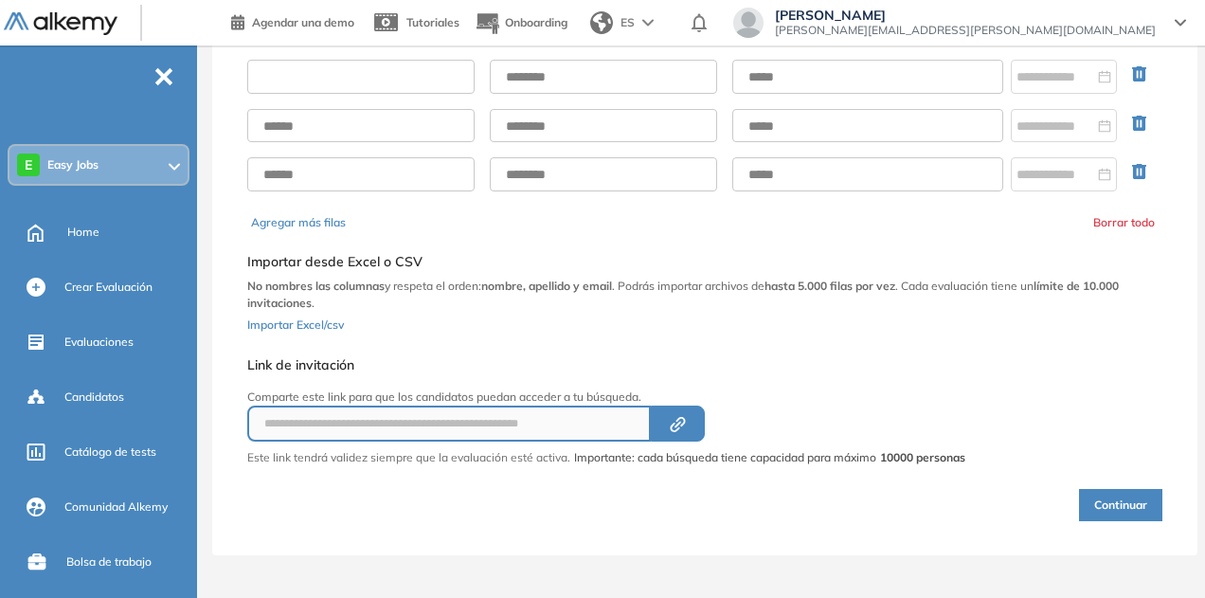
paste input "**********"
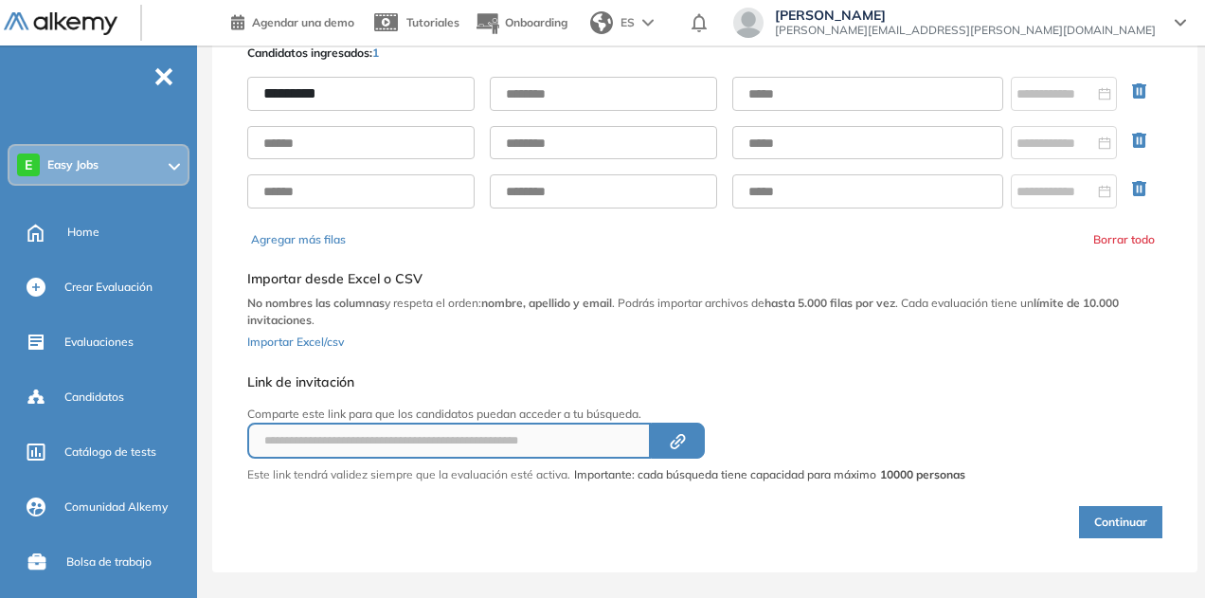
type input "*********"
paste input "*****"
type input "*****"
paste input "**********"
type input "**********"
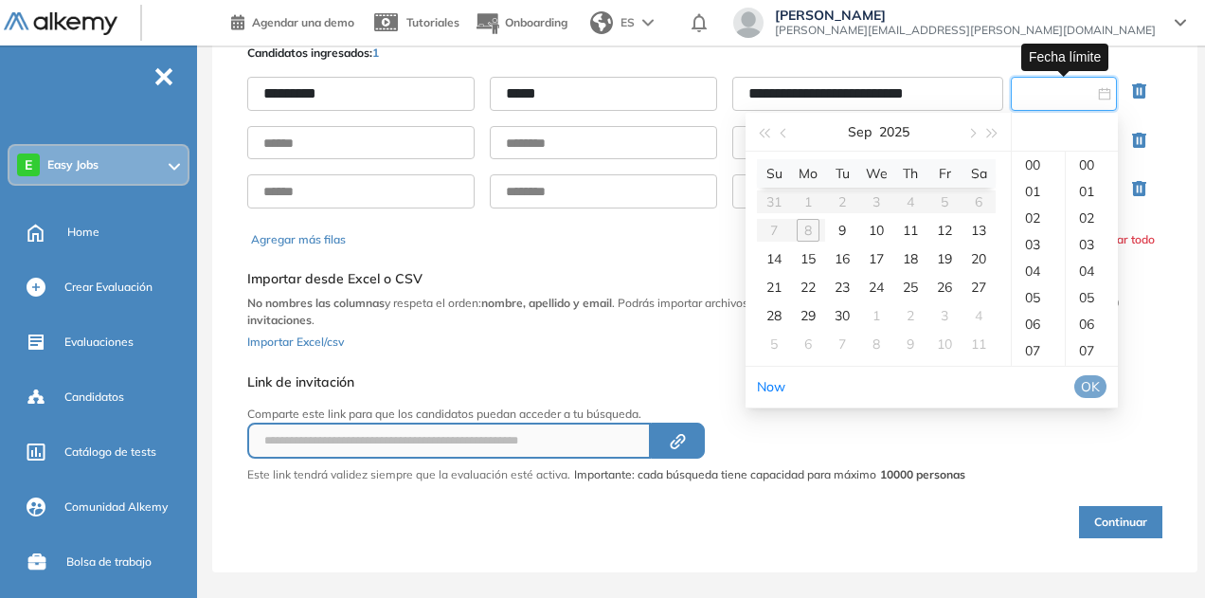
click at [1044, 101] on input at bounding box center [1056, 93] width 78 height 21
click at [953, 226] on div "12" at bounding box center [944, 230] width 23 height 23
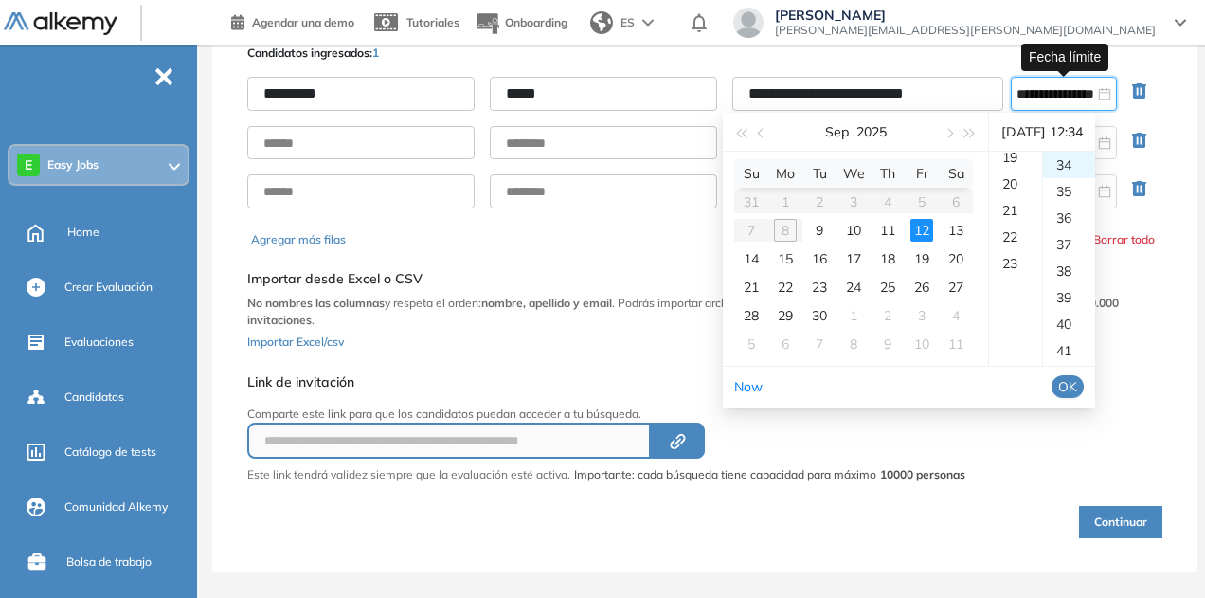
scroll to position [610, 0]
click at [1008, 172] on div "23" at bounding box center [1015, 165] width 53 height 27
click at [1089, 316] on ul "00 01 02 03 04 05 06 07 08 09 10 11 12 13 14 15 16 17 18 19 20 21 22 23 24 25 2…" at bounding box center [1068, 259] width 53 height 214
click at [1071, 173] on div "59" at bounding box center [1069, 165] width 52 height 27
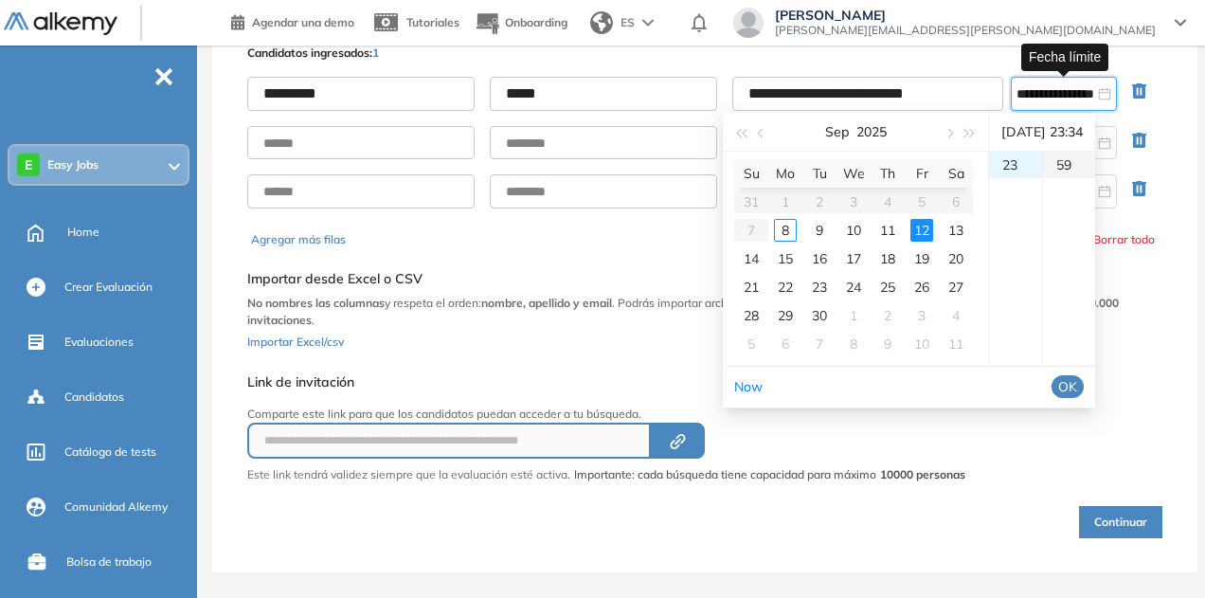
type input "**********"
click at [1077, 389] on span "OK" at bounding box center [1067, 386] width 19 height 21
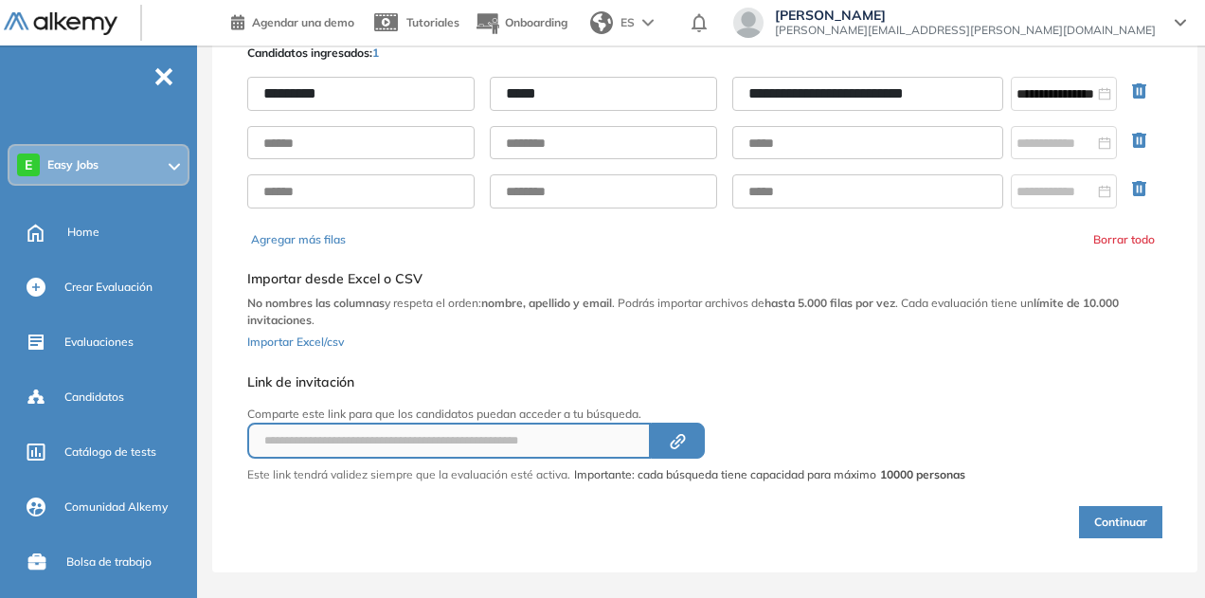
click at [1110, 522] on button "Continuar" at bounding box center [1120, 522] width 83 height 32
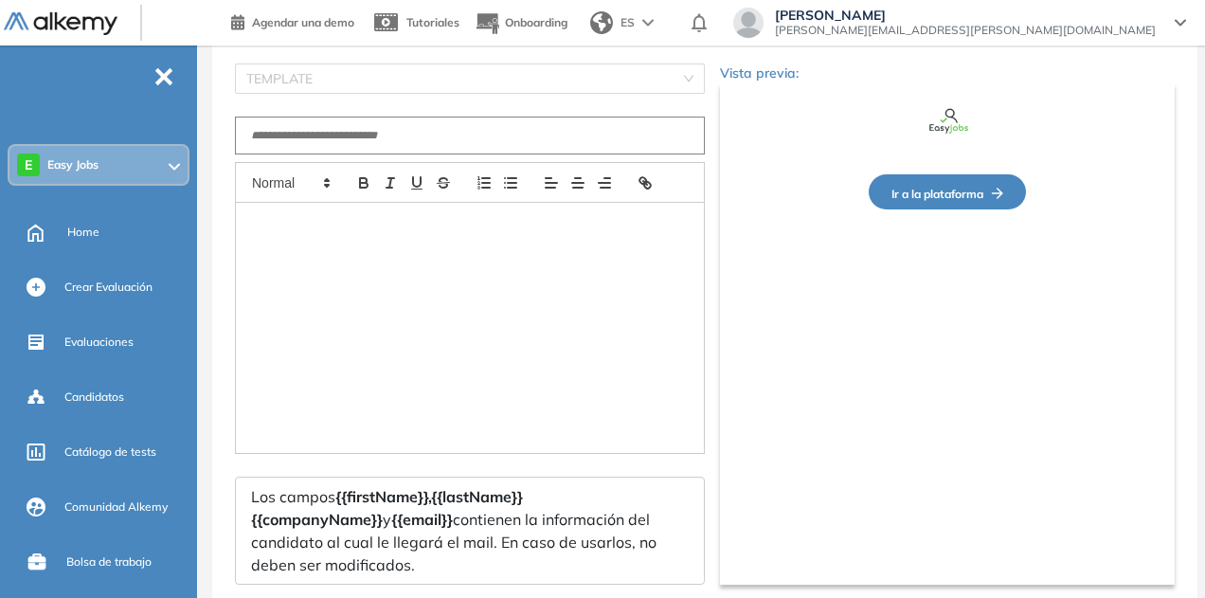
type input "**********"
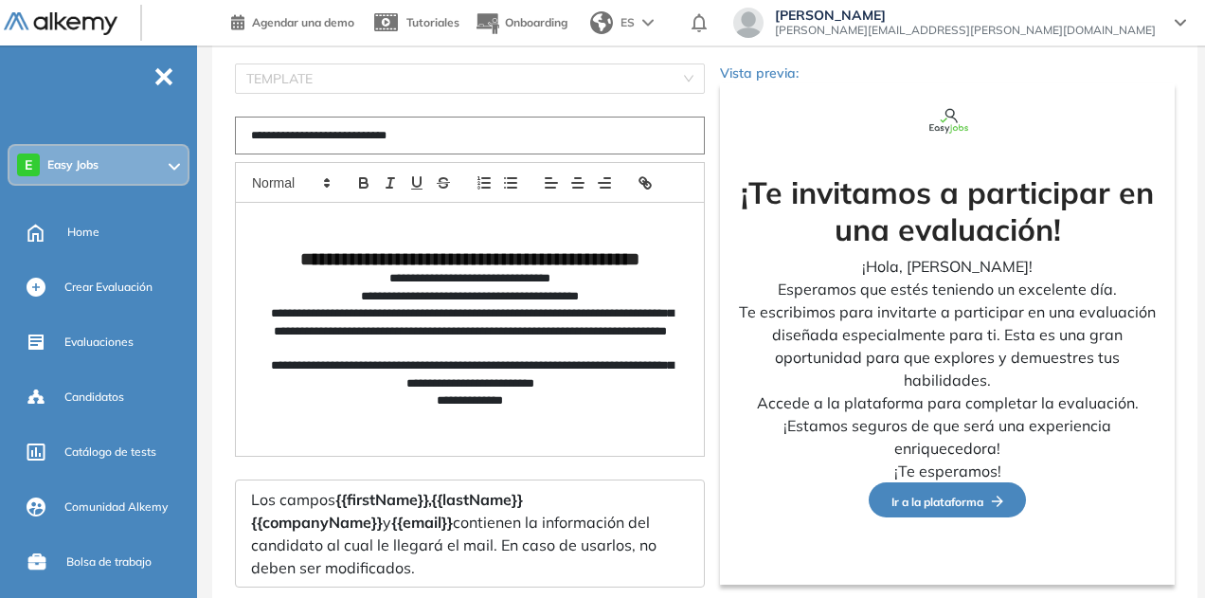
scroll to position [256, 0]
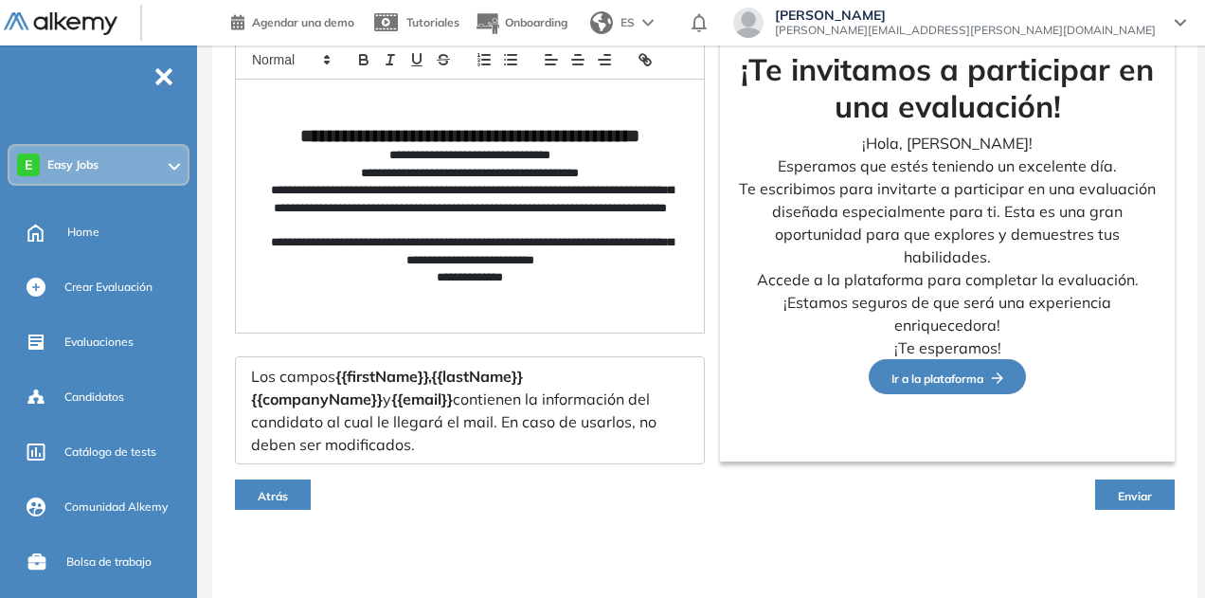
click at [1139, 499] on span "Enviar" at bounding box center [1135, 496] width 34 height 14
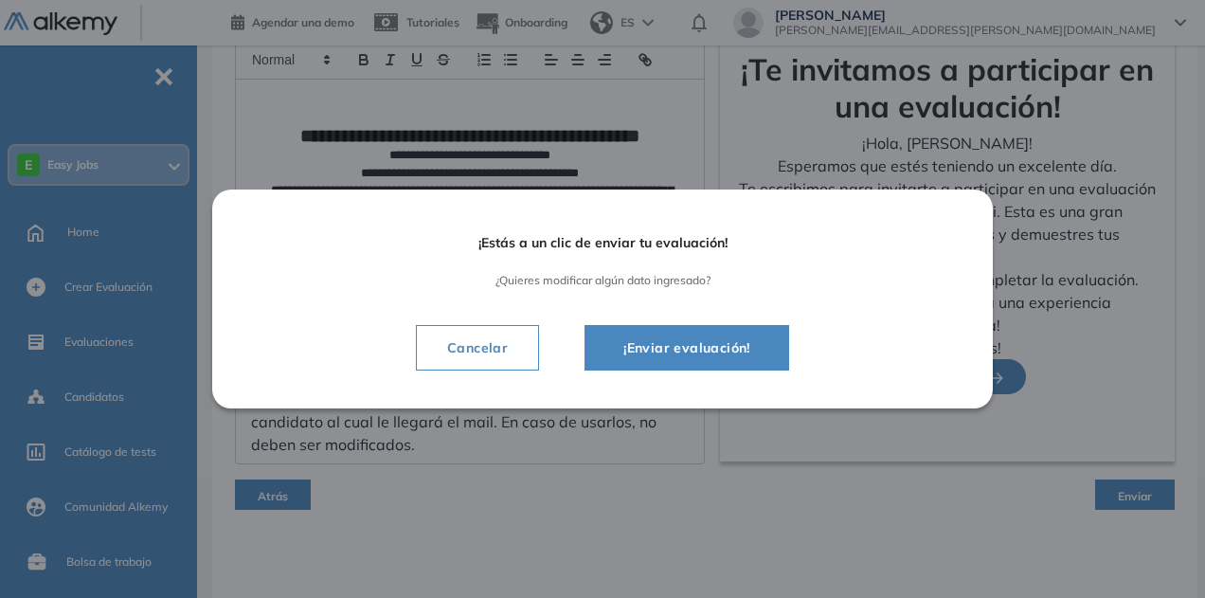
click at [739, 350] on span "¡Enviar evaluación!" at bounding box center [686, 347] width 157 height 23
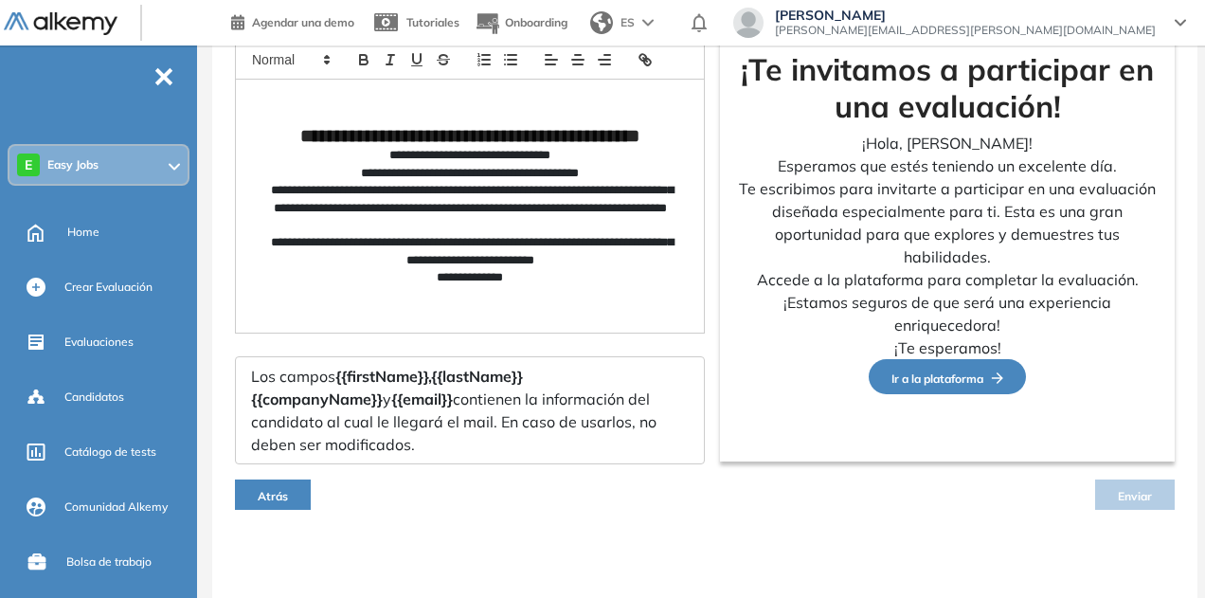
scroll to position [237, 0]
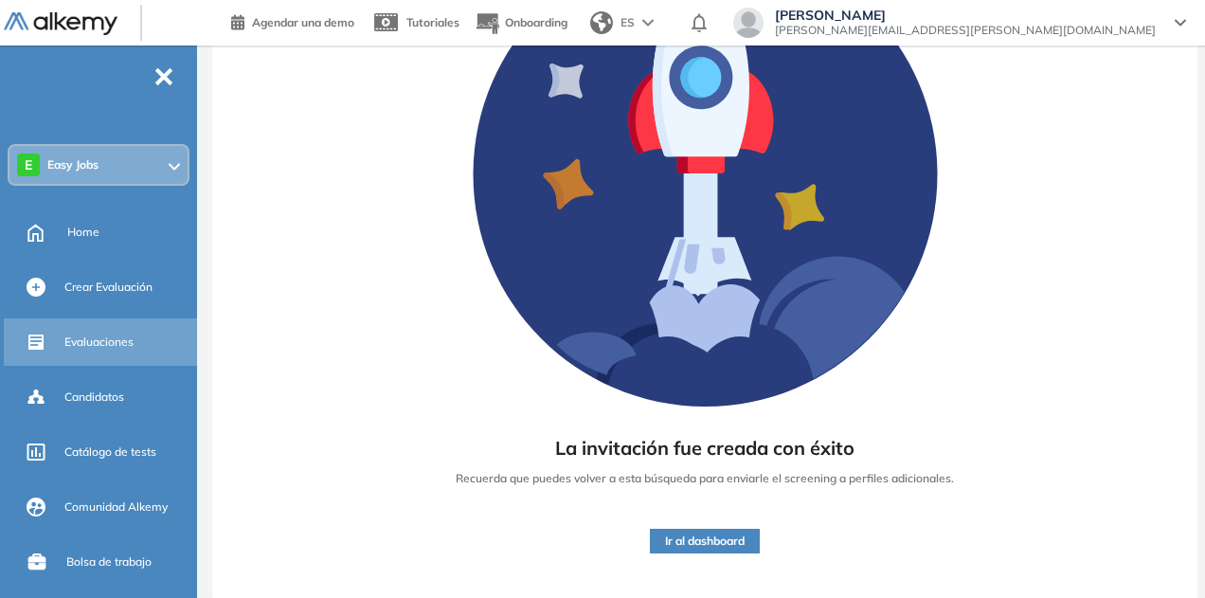
click at [116, 347] on span "Evaluaciones" at bounding box center [98, 342] width 69 height 17
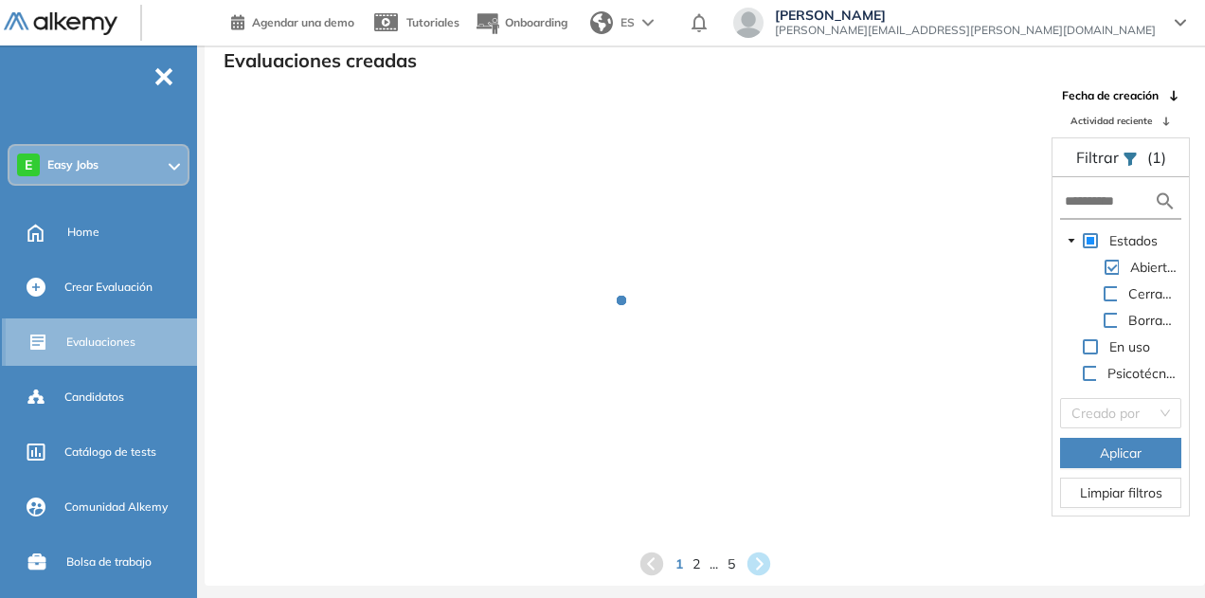
scroll to position [45, 0]
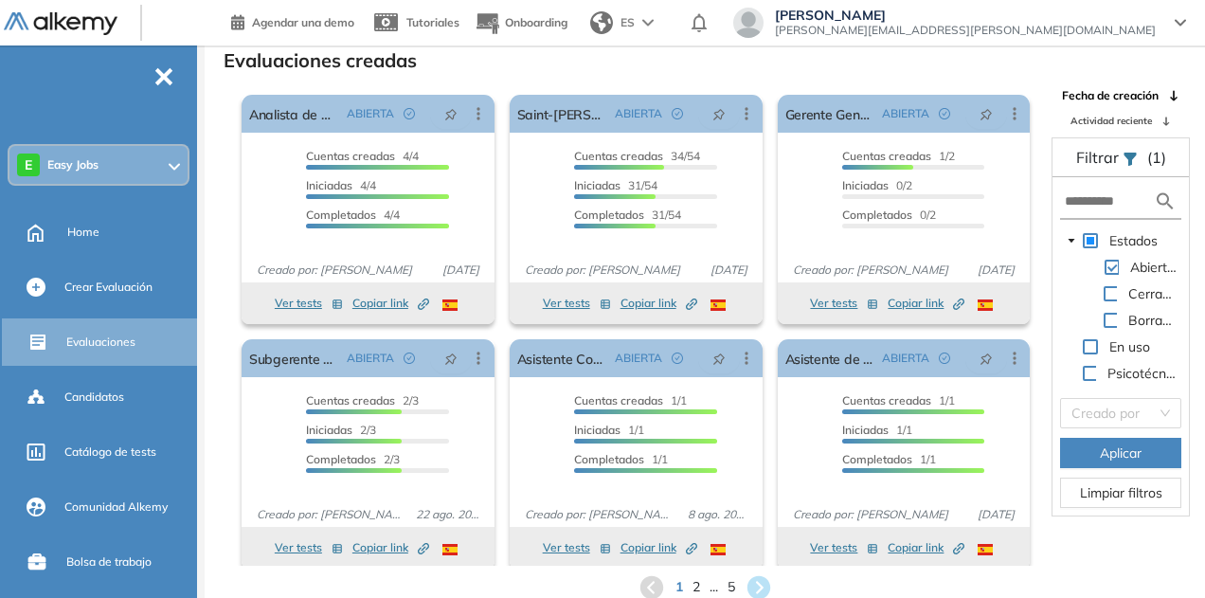
click at [460, 63] on div "Evaluaciones creadas" at bounding box center [705, 58] width 970 height 27
